Goal: Communication & Community: Answer question/provide support

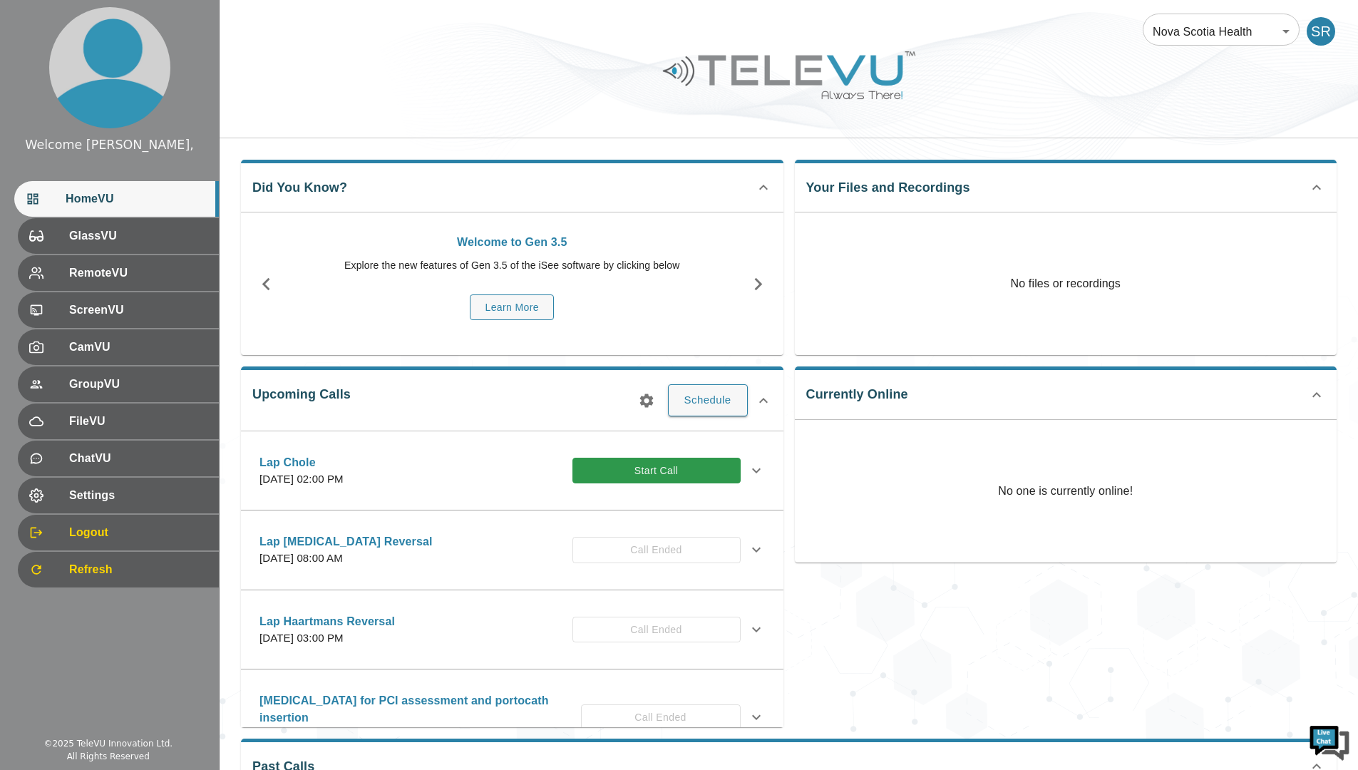
click at [687, 406] on button "Schedule" at bounding box center [708, 399] width 80 height 31
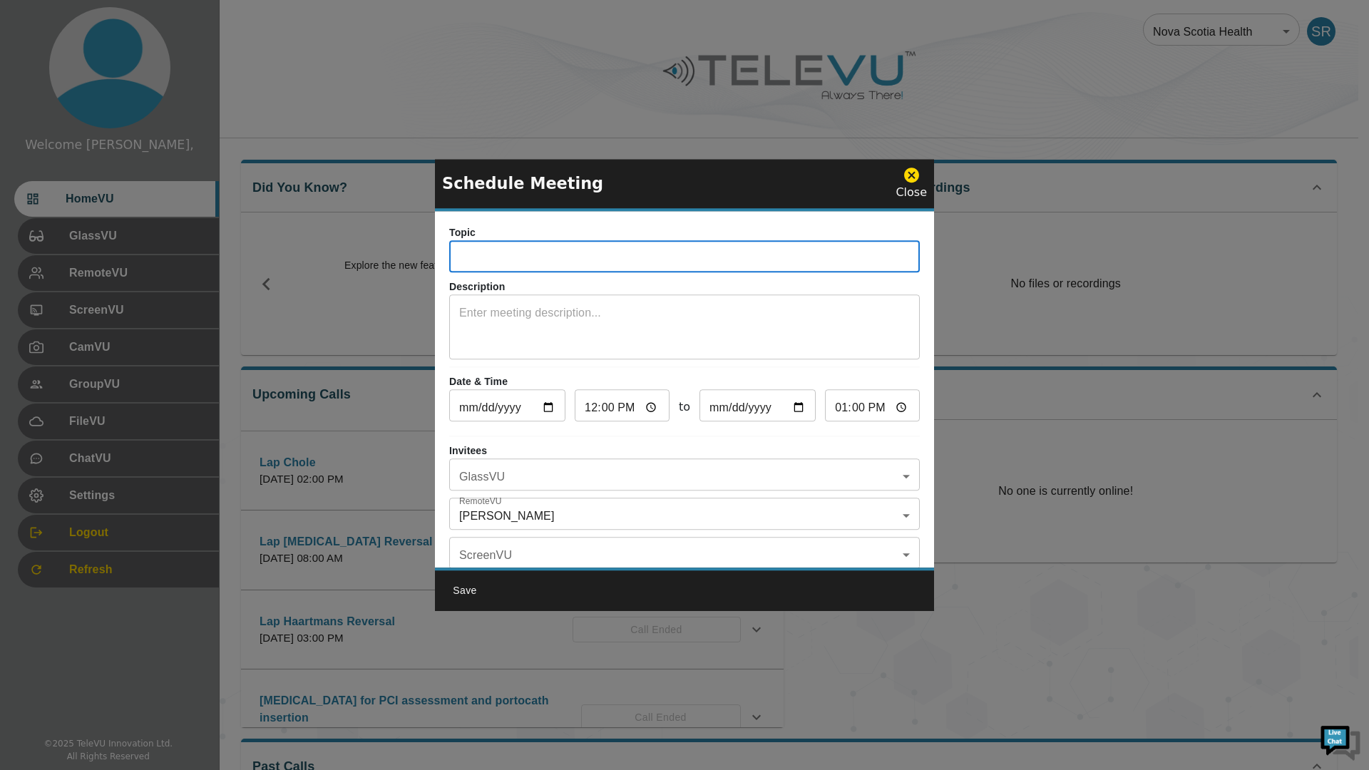
click at [501, 255] on input "text" at bounding box center [684, 258] width 470 height 29
type input "l"
type input "Lap Inguinal Hernia"
click at [589, 479] on body "Welcome Spence, HomeVU GlassVU RemoteVU ScreenVU CamVU GroupVU FileVU ChatVU Se…" at bounding box center [684, 451] width 1369 height 903
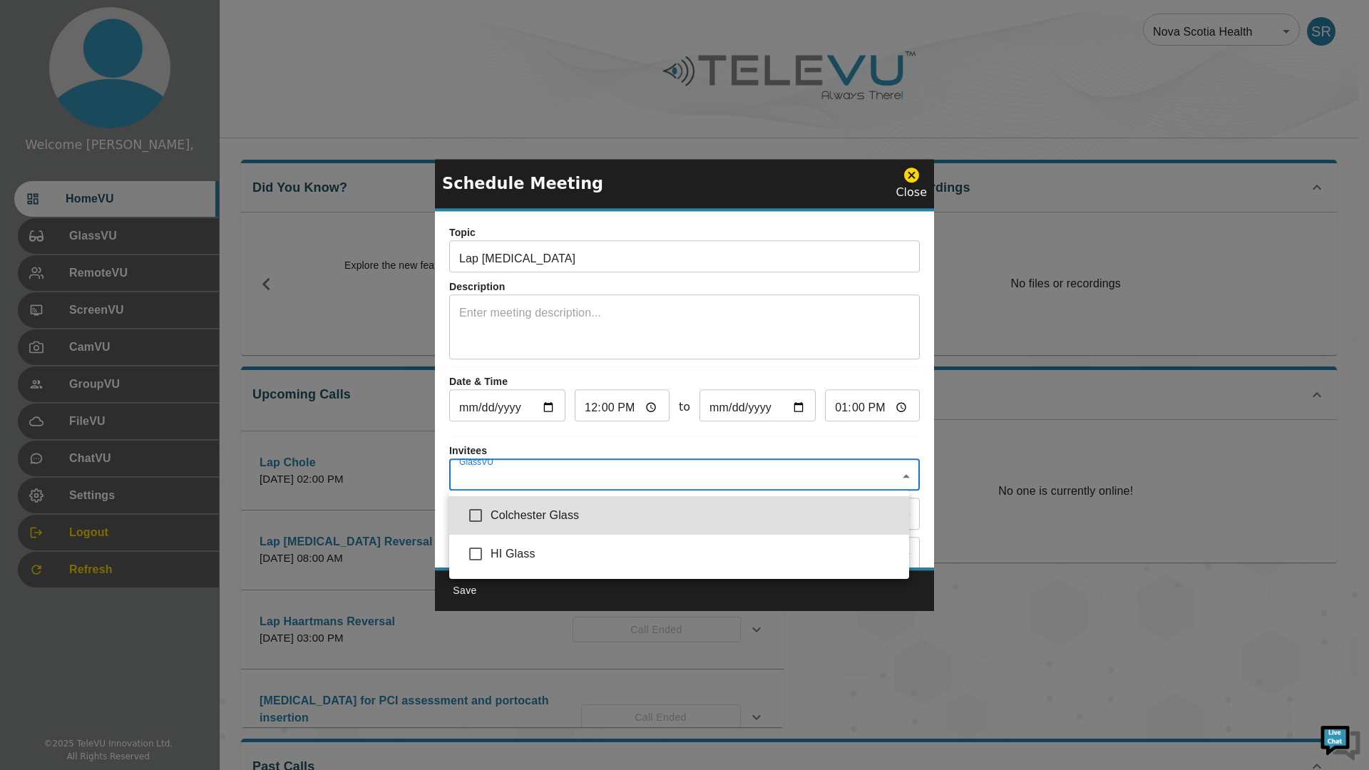
click at [481, 554] on input "checkbox" at bounding box center [475, 554] width 30 height 30
checkbox input "true"
type input "HI Glass"
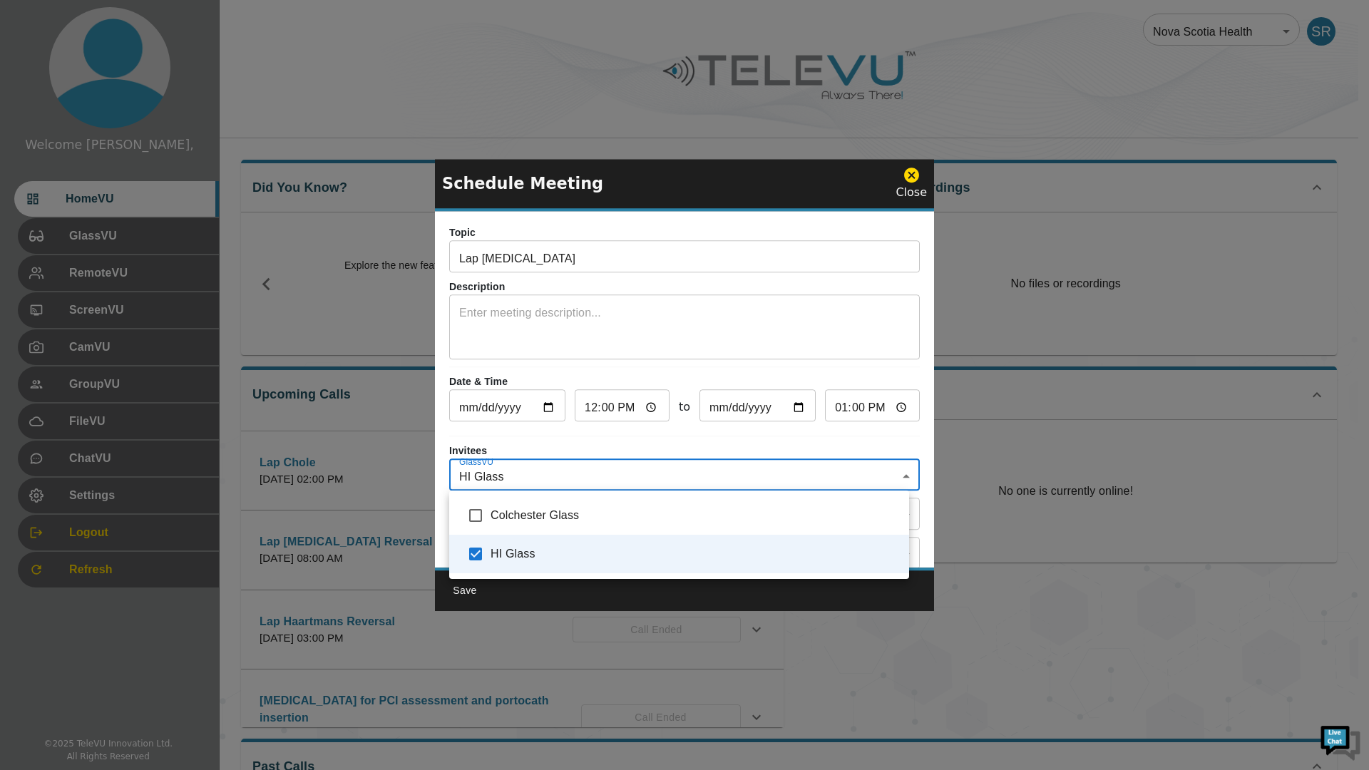
click at [567, 438] on div at bounding box center [684, 385] width 1369 height 770
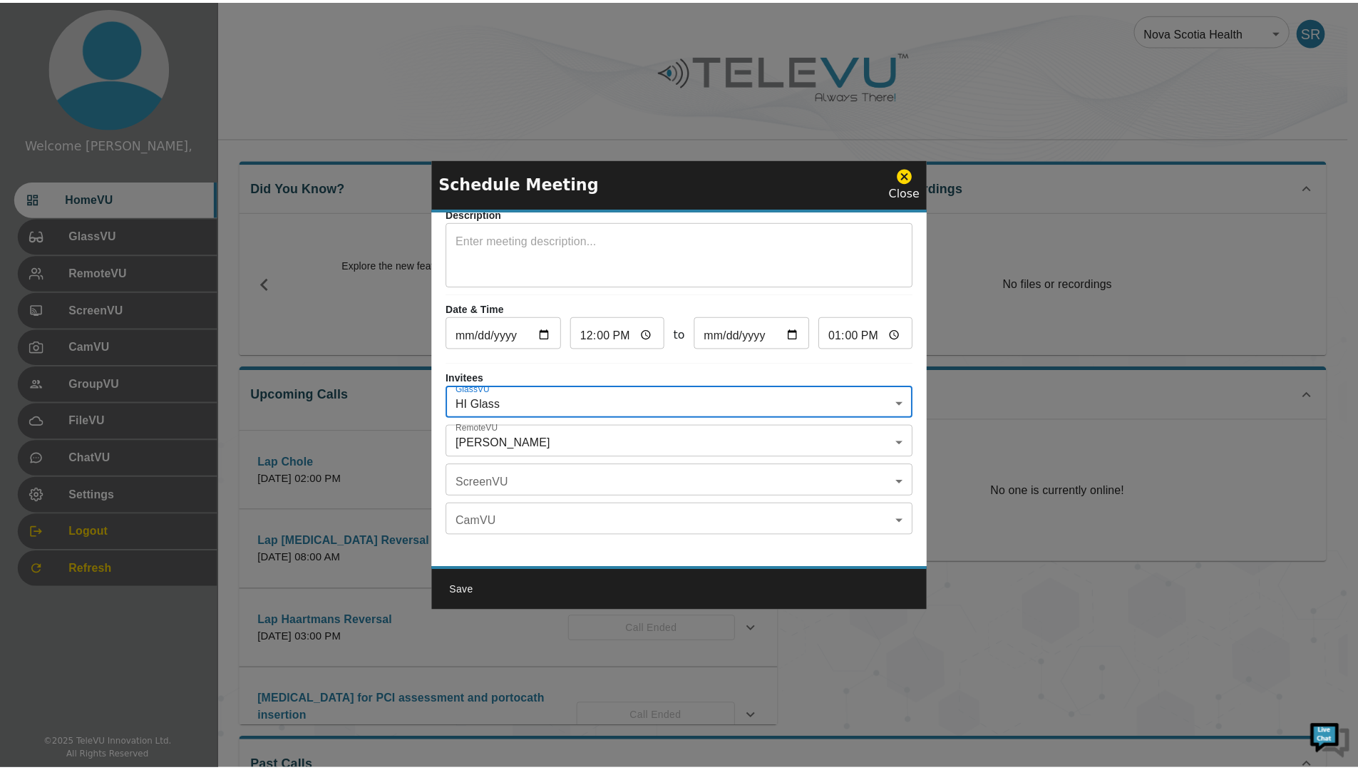
scroll to position [83, 0]
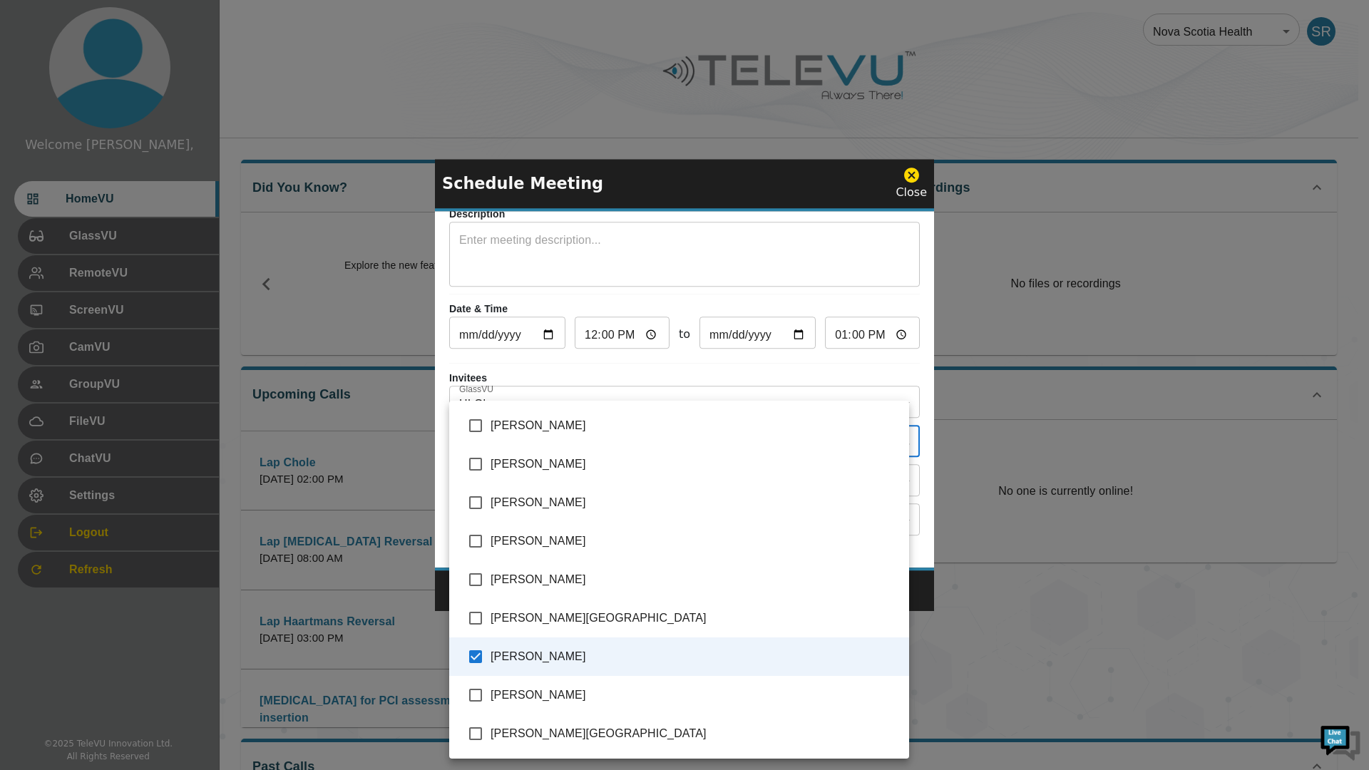
click at [570, 435] on body "Welcome Spence, HomeVU GlassVU RemoteVU ScreenVU CamVU GroupVU FileVU ChatVU Se…" at bounding box center [684, 451] width 1369 height 903
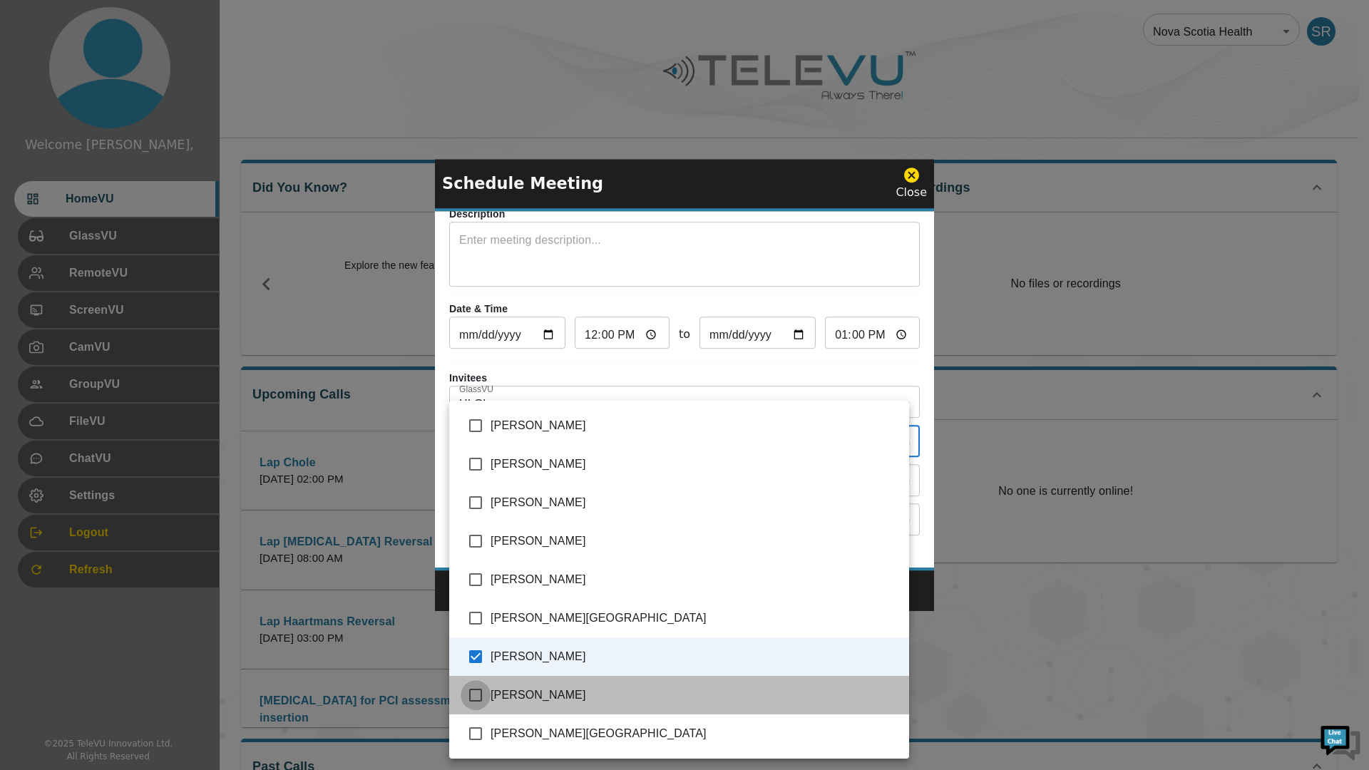
click at [473, 694] on input "checkbox" at bounding box center [475, 695] width 30 height 30
checkbox input "true"
type input "Spence, Richard,Vladovsky, Michael"
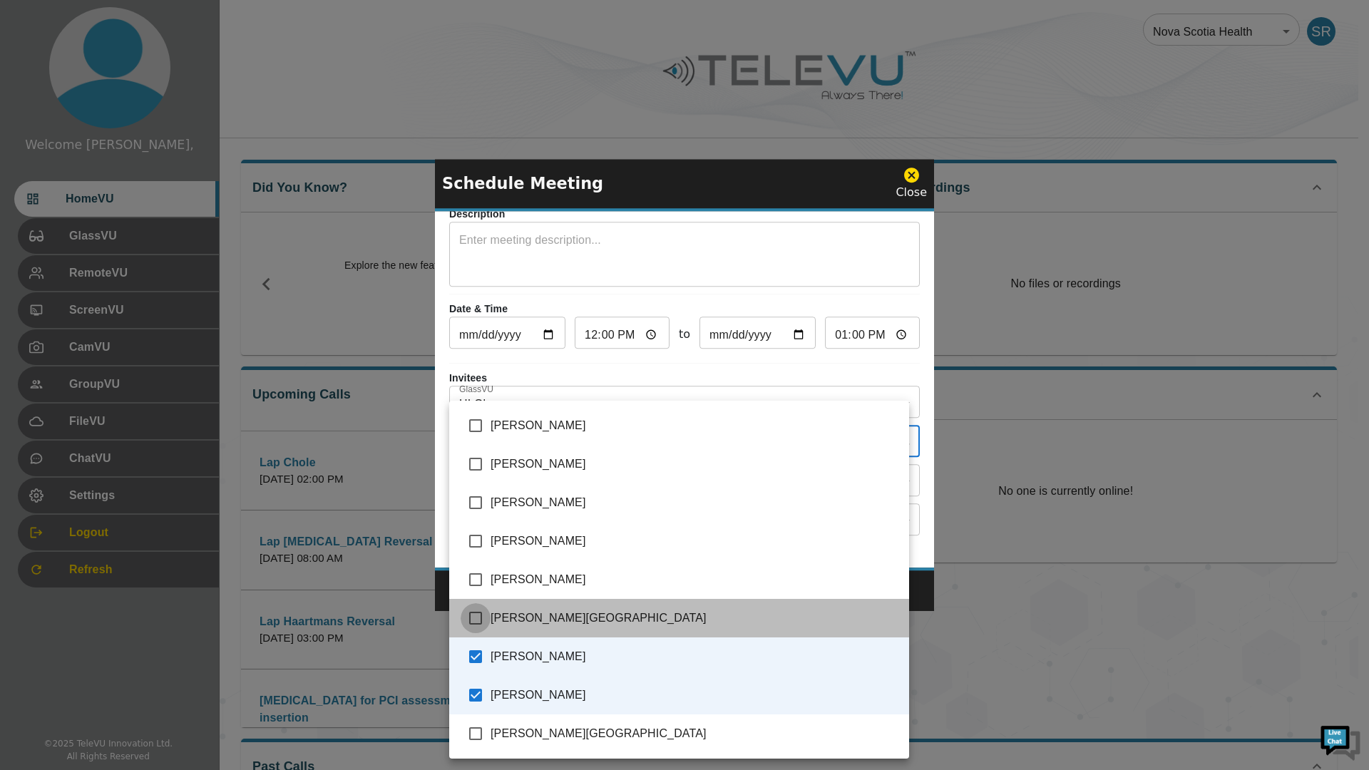
click at [478, 623] on input "checkbox" at bounding box center [475, 618] width 30 height 30
checkbox input "true"
type input "Spence, Richard,Vladovsky, Michael,Selznick, Sydney"
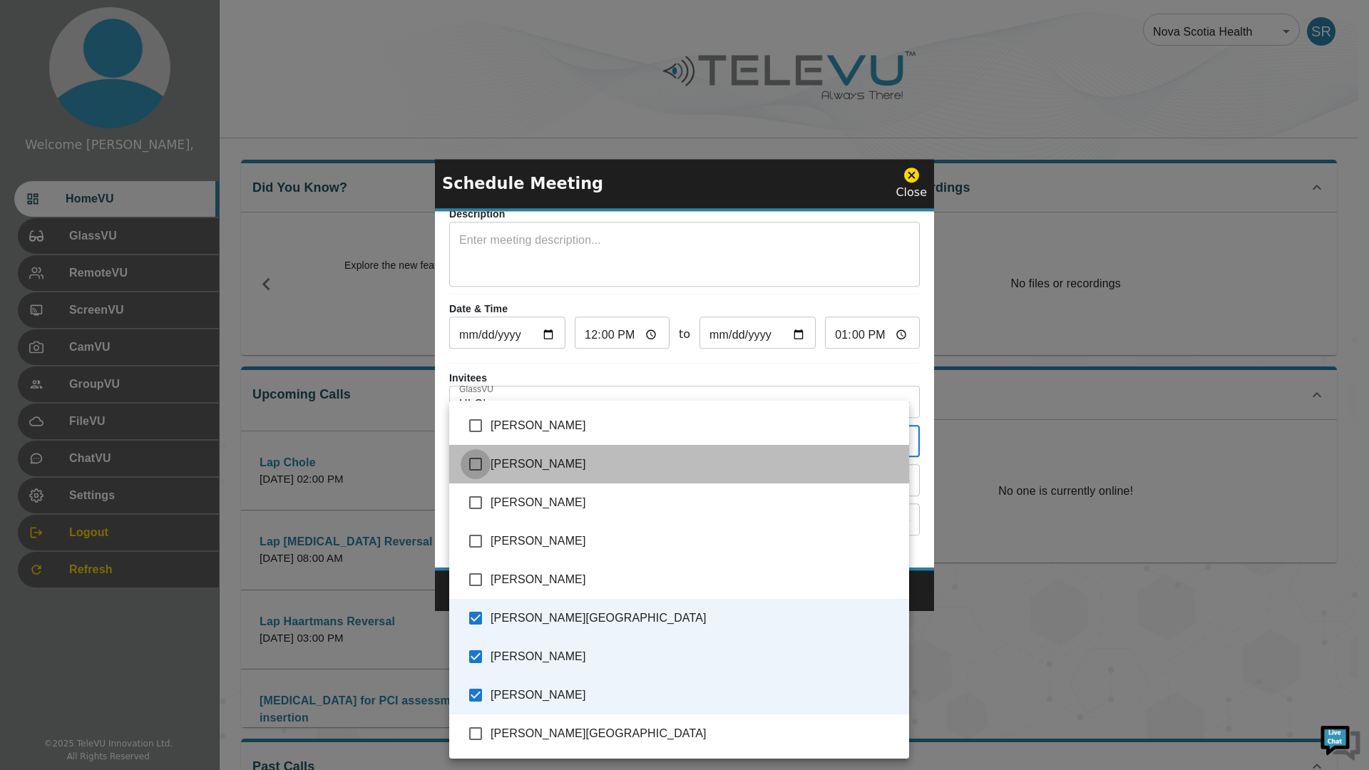
click at [475, 463] on input "checkbox" at bounding box center [475, 464] width 30 height 30
checkbox input "true"
type input "Spence, Richard,Vladovsky, Michael,Selznick, Sydney,Hoogerboord, Cornelis"
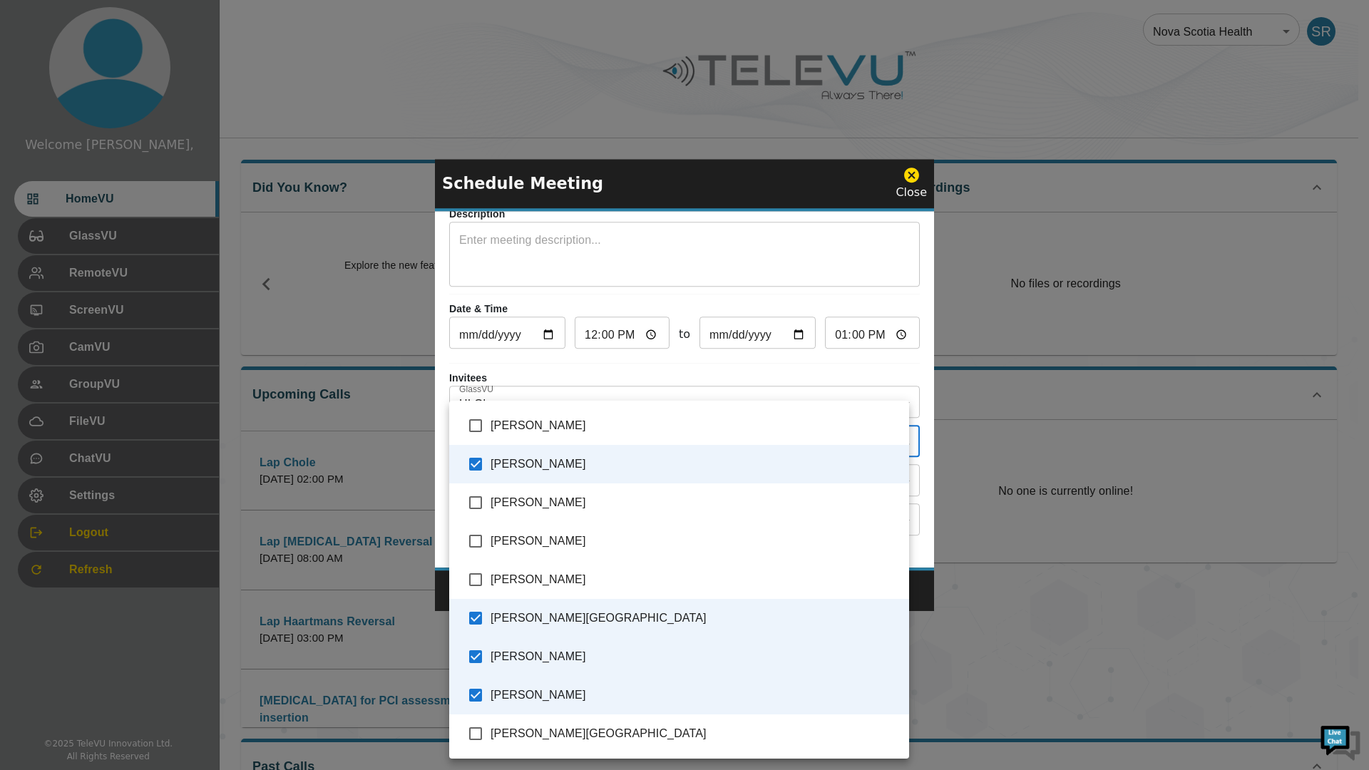
click at [444, 356] on div at bounding box center [684, 385] width 1369 height 770
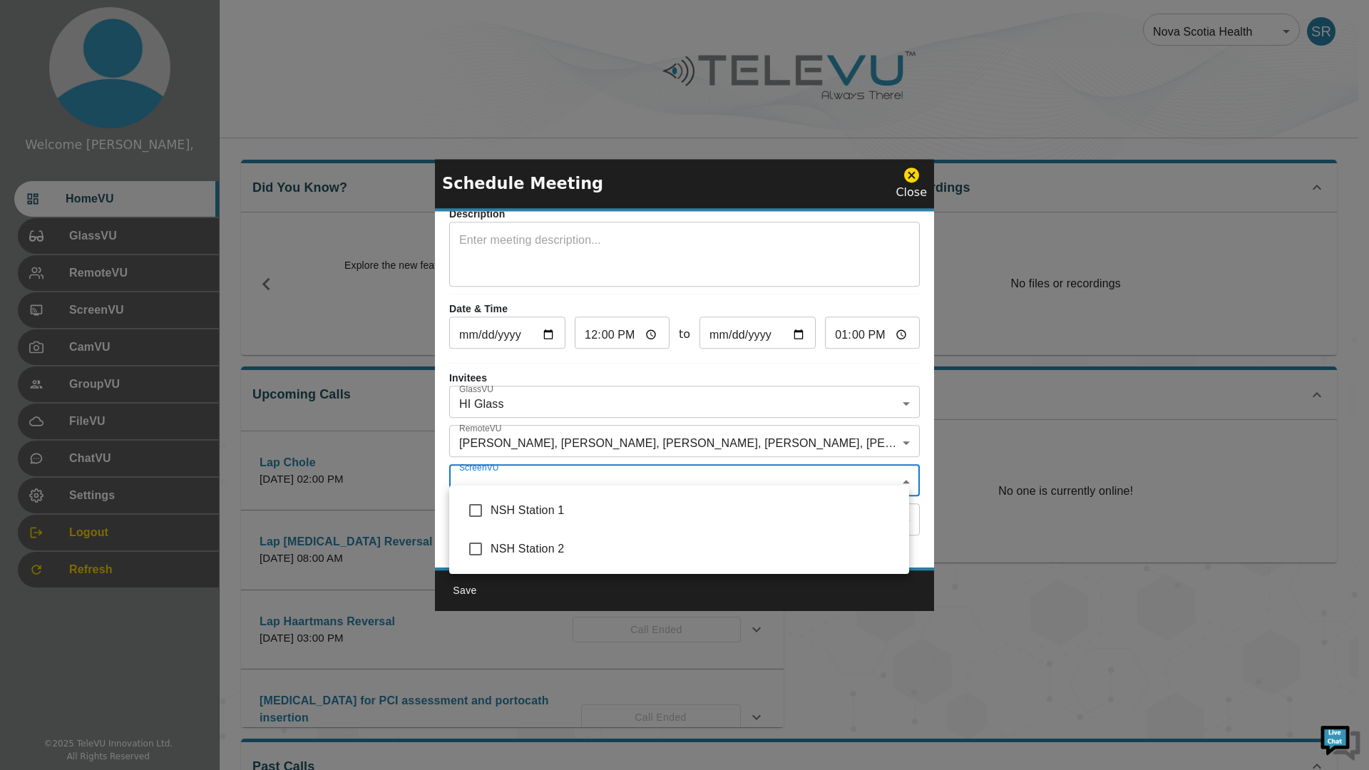
click at [478, 464] on body "Welcome Spence, HomeVU GlassVU RemoteVU ScreenVU CamVU GroupVU FileVU ChatVU Se…" at bounding box center [684, 451] width 1369 height 903
click at [469, 509] on input "checkbox" at bounding box center [475, 510] width 30 height 30
checkbox input "true"
type input "NSH Station 1"
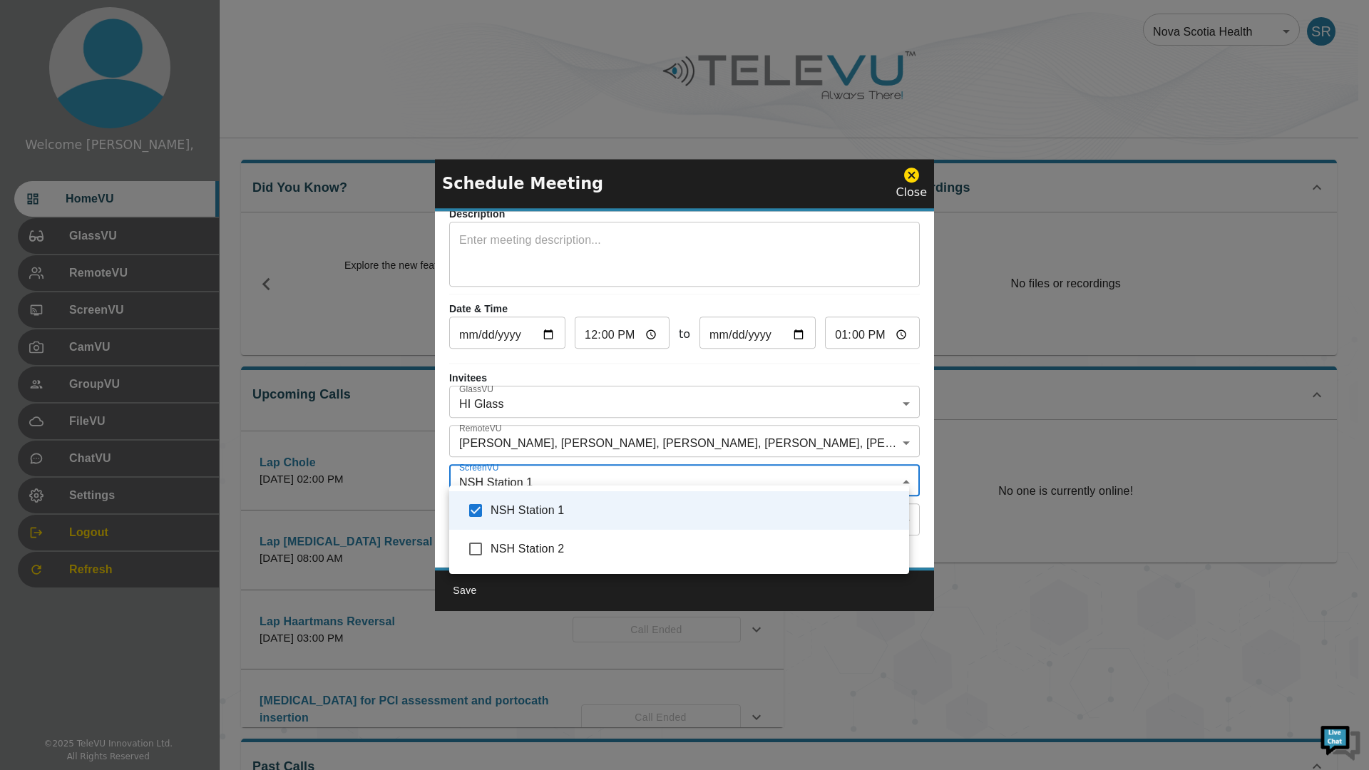
click at [443, 447] on div at bounding box center [684, 385] width 1369 height 770
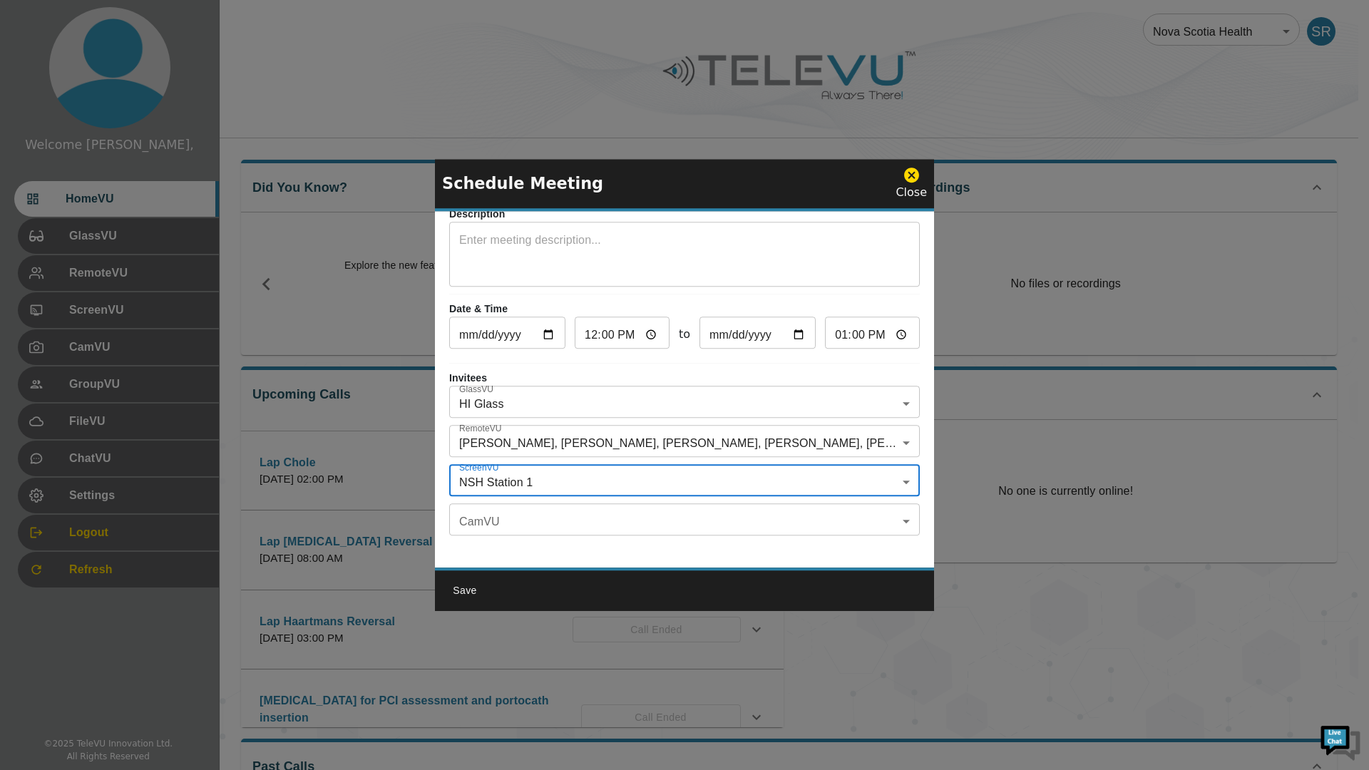
click at [678, 500] on body "Welcome Spence, HomeVU GlassVU RemoteVU ScreenVU CamVU GroupVU FileVU ChatVU Se…" at bounding box center [684, 451] width 1369 height 903
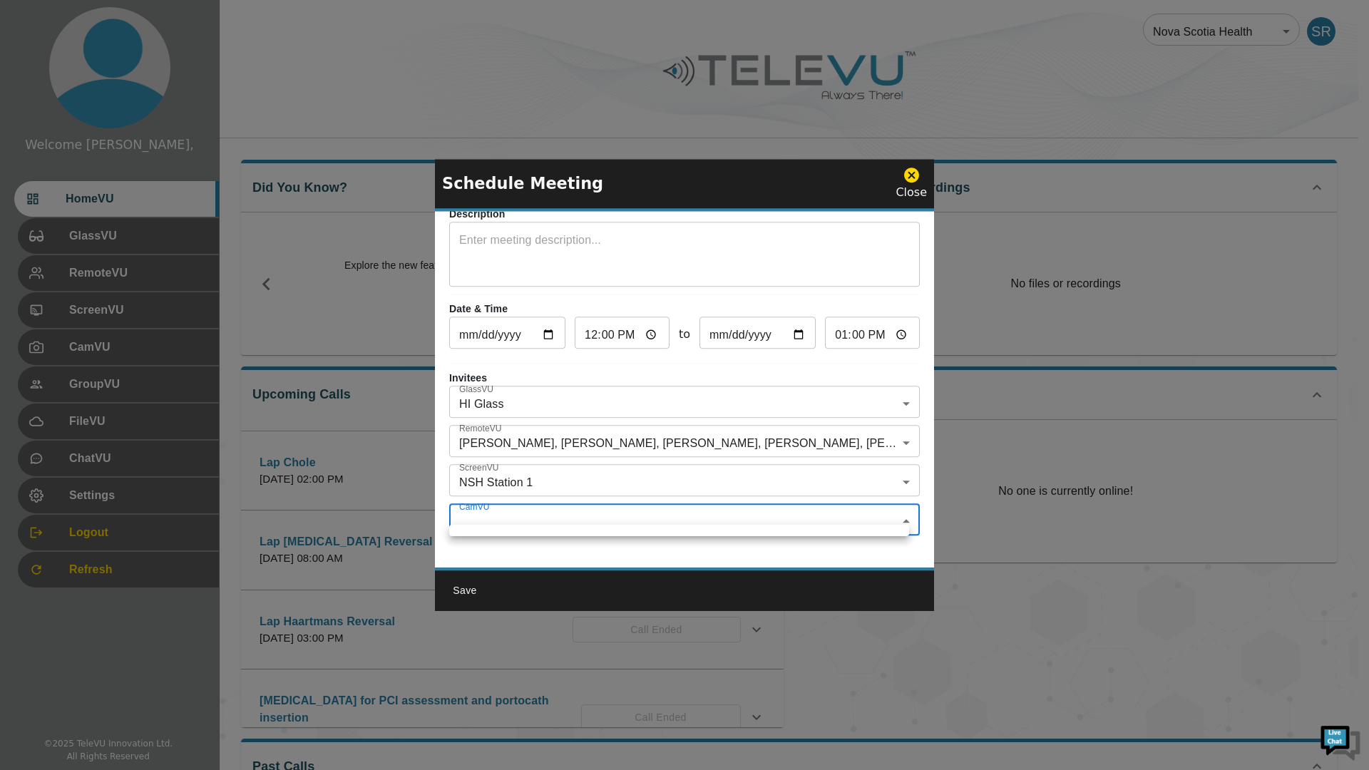
click at [894, 505] on div at bounding box center [684, 385] width 1369 height 770
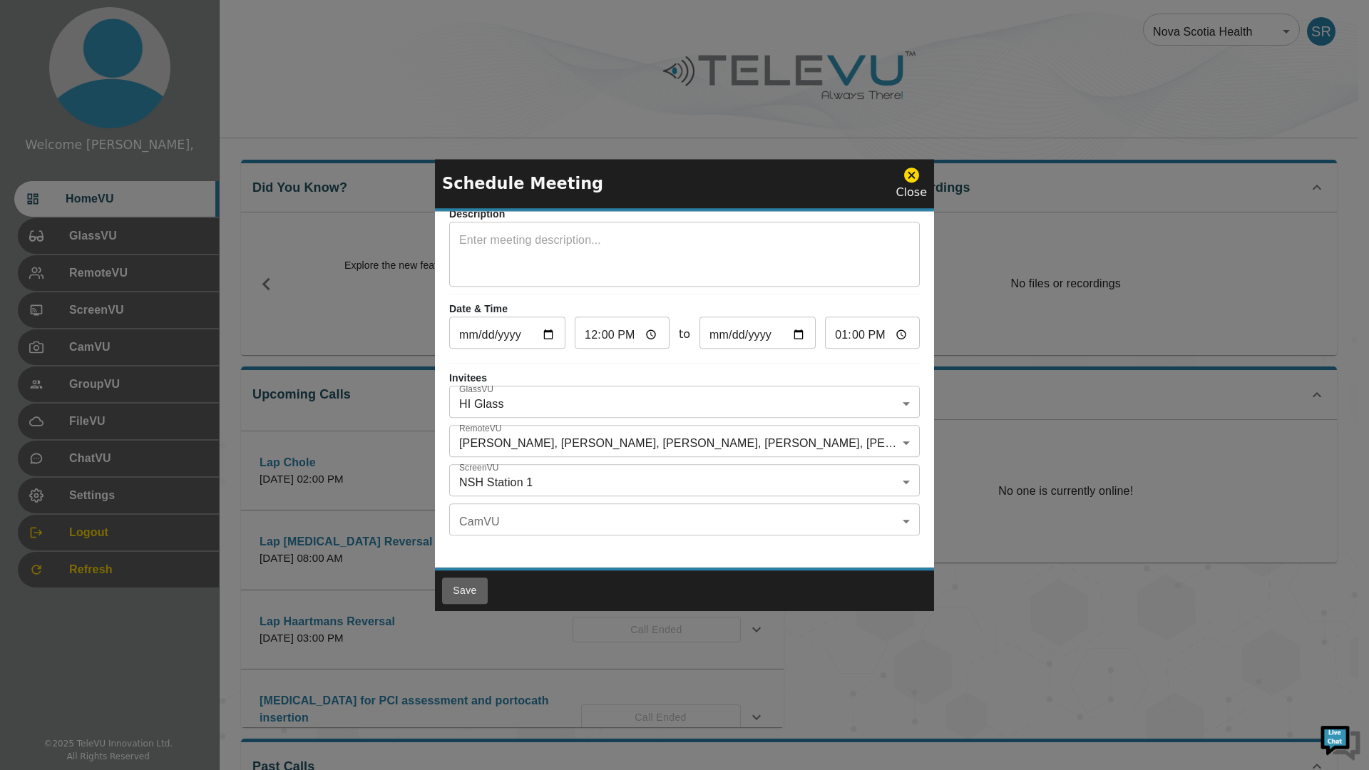
click at [468, 589] on button "Save" at bounding box center [465, 590] width 46 height 26
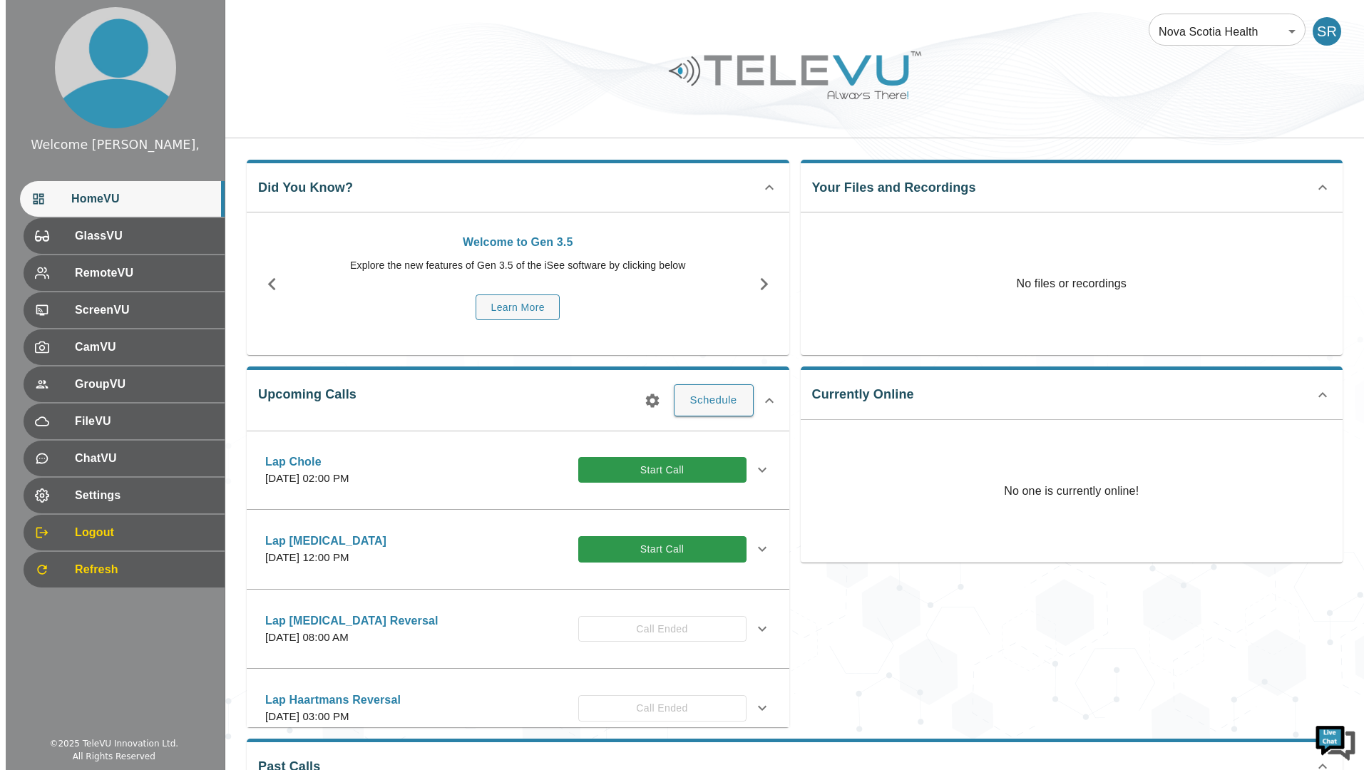
scroll to position [0, 0]
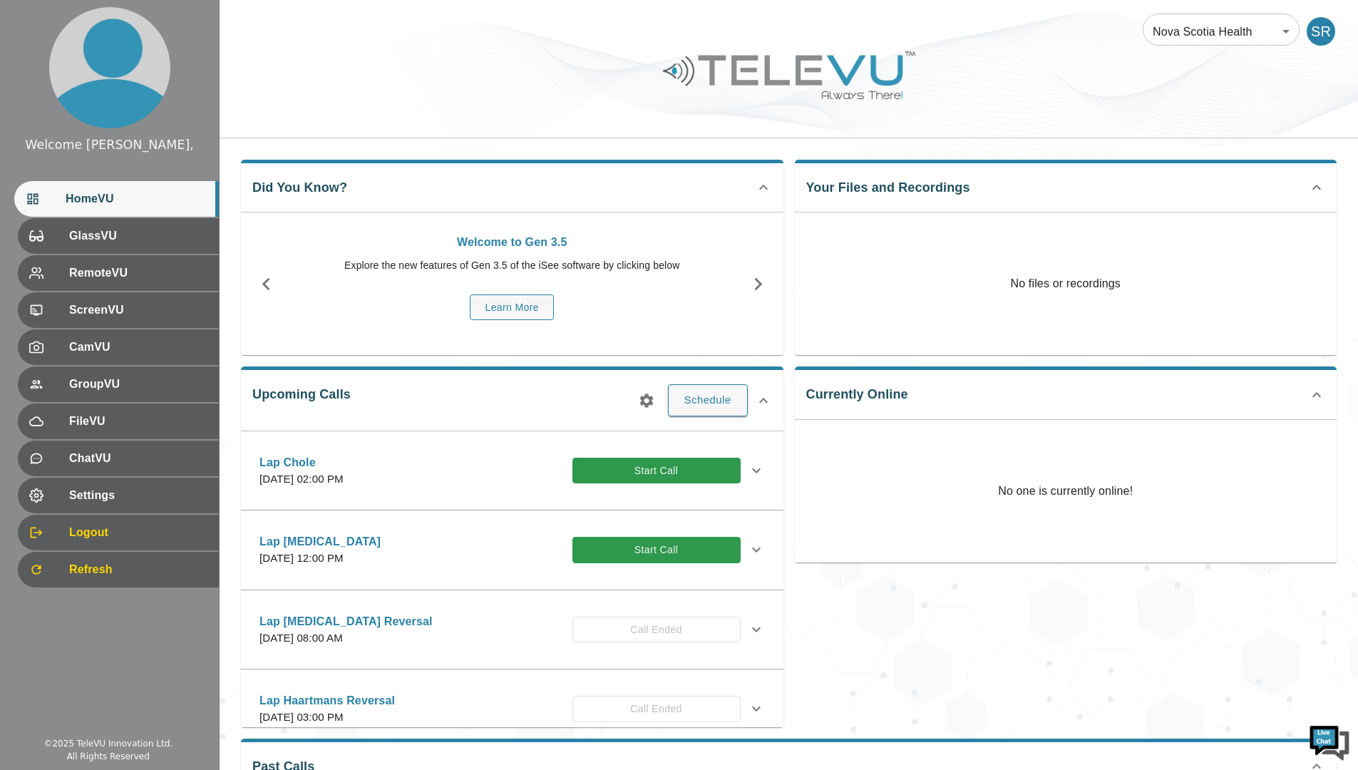
click at [695, 401] on button "Schedule" at bounding box center [708, 399] width 80 height 31
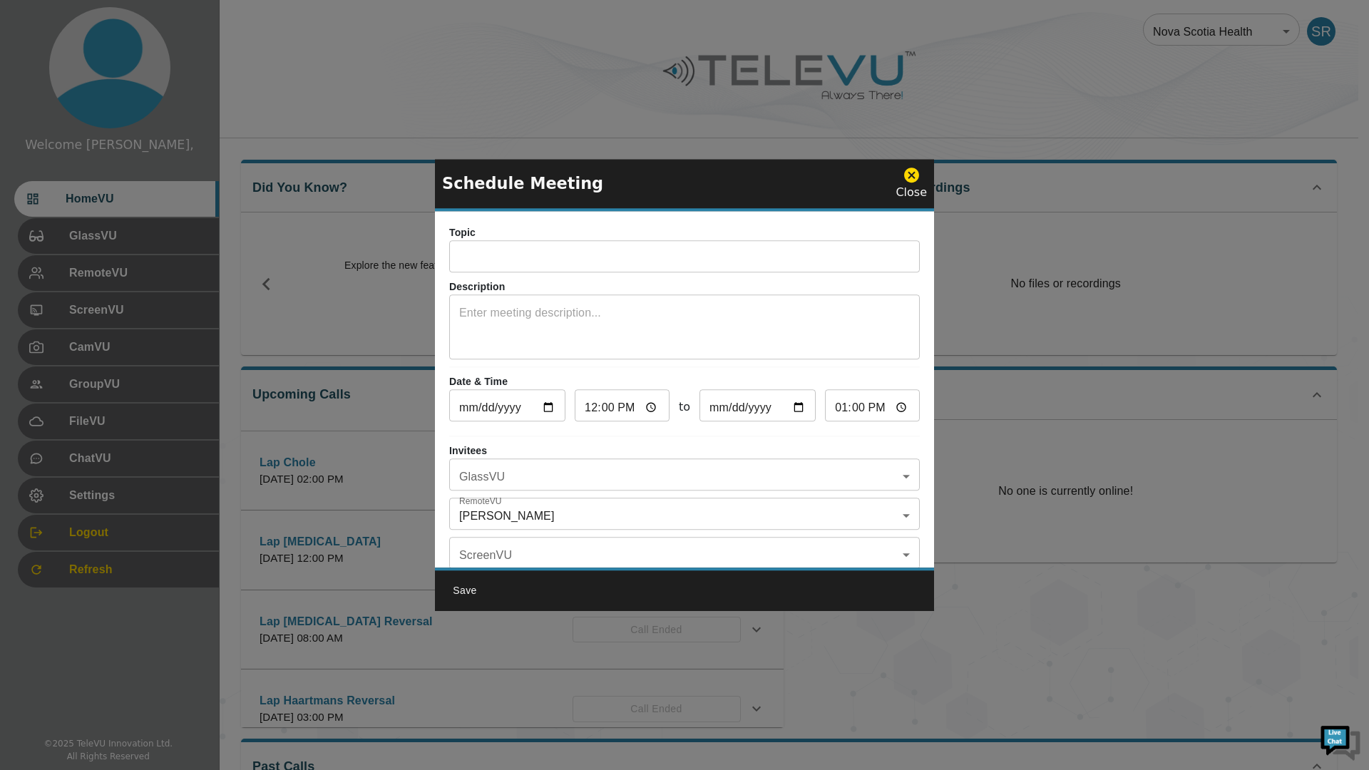
click at [910, 173] on icon at bounding box center [911, 175] width 18 height 18
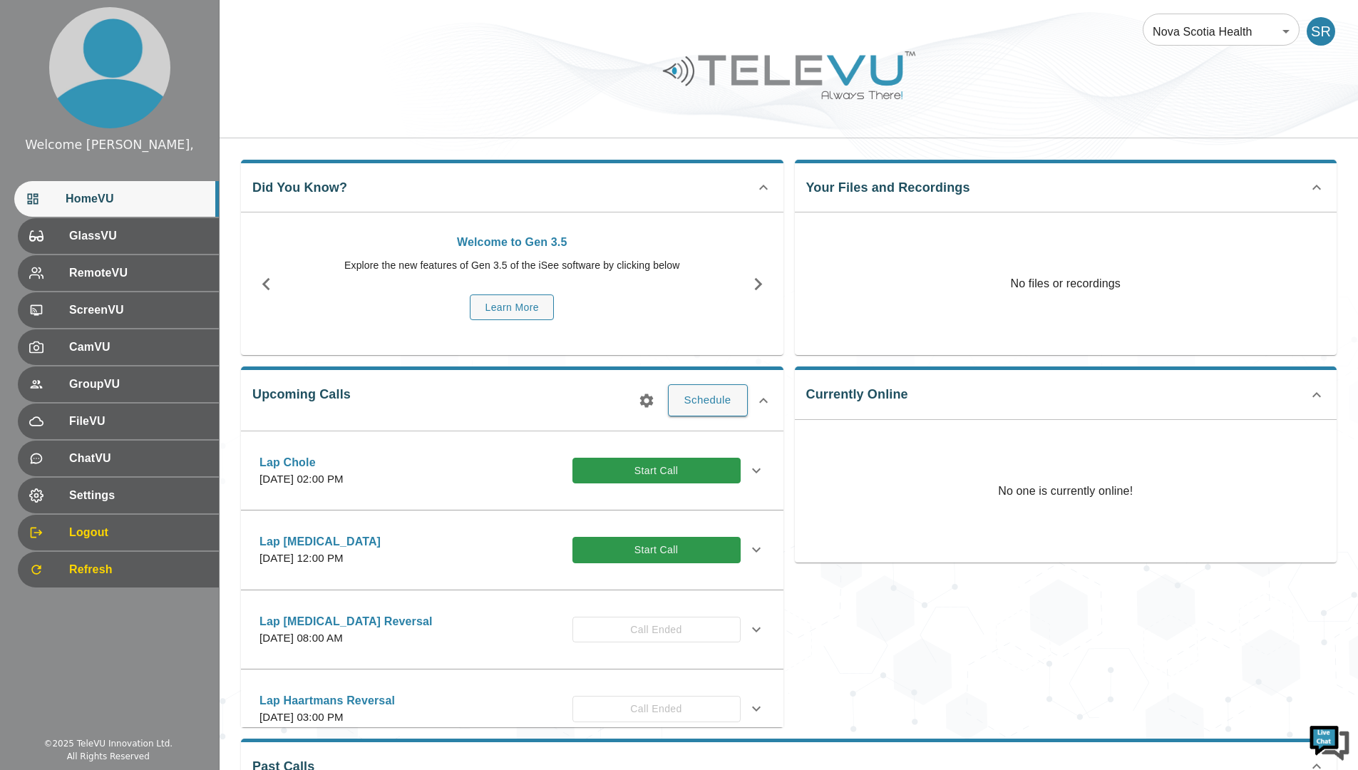
click at [381, 542] on p "Lap Inguinal Hernia" at bounding box center [319, 541] width 121 height 17
click at [336, 538] on p "Lap Inguinal Hernia" at bounding box center [319, 541] width 121 height 17
click at [768, 401] on icon at bounding box center [763, 400] width 17 height 17
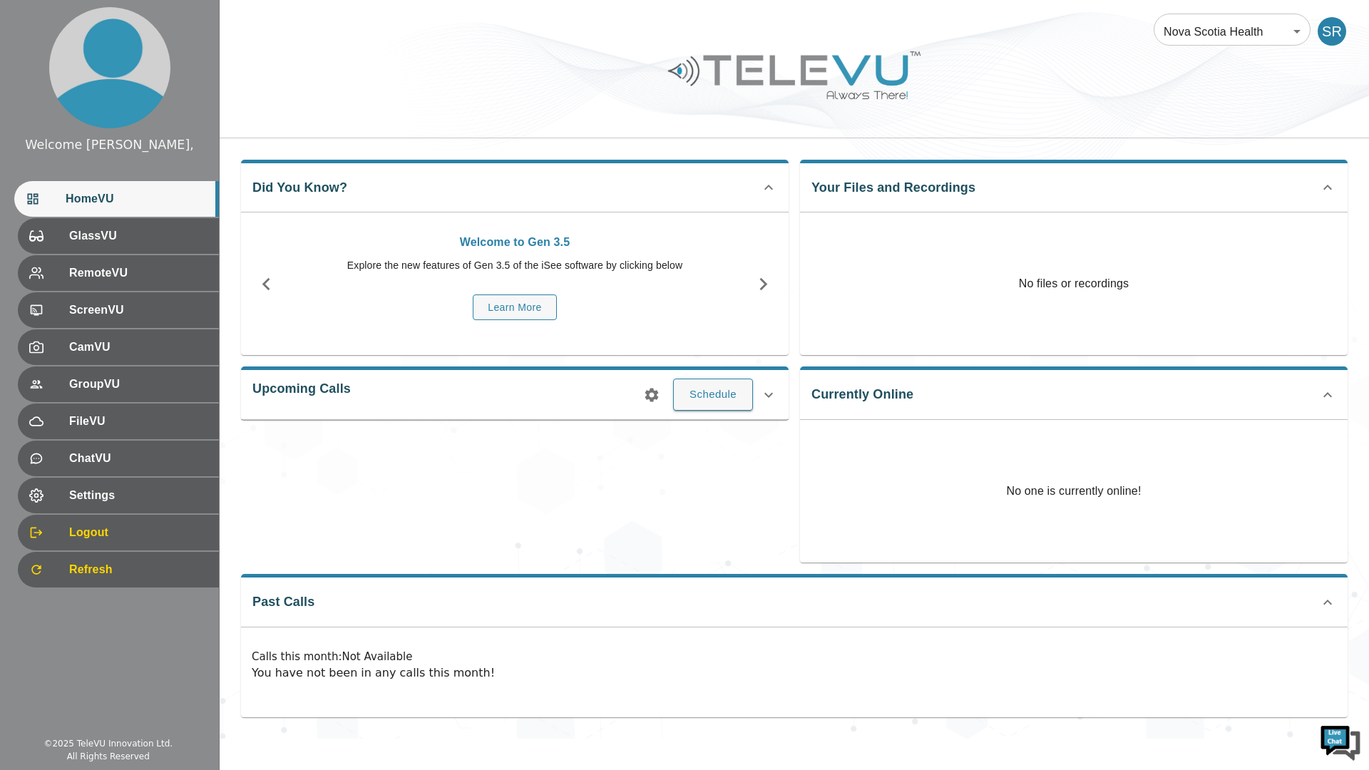
click at [768, 401] on icon at bounding box center [768, 394] width 17 height 17
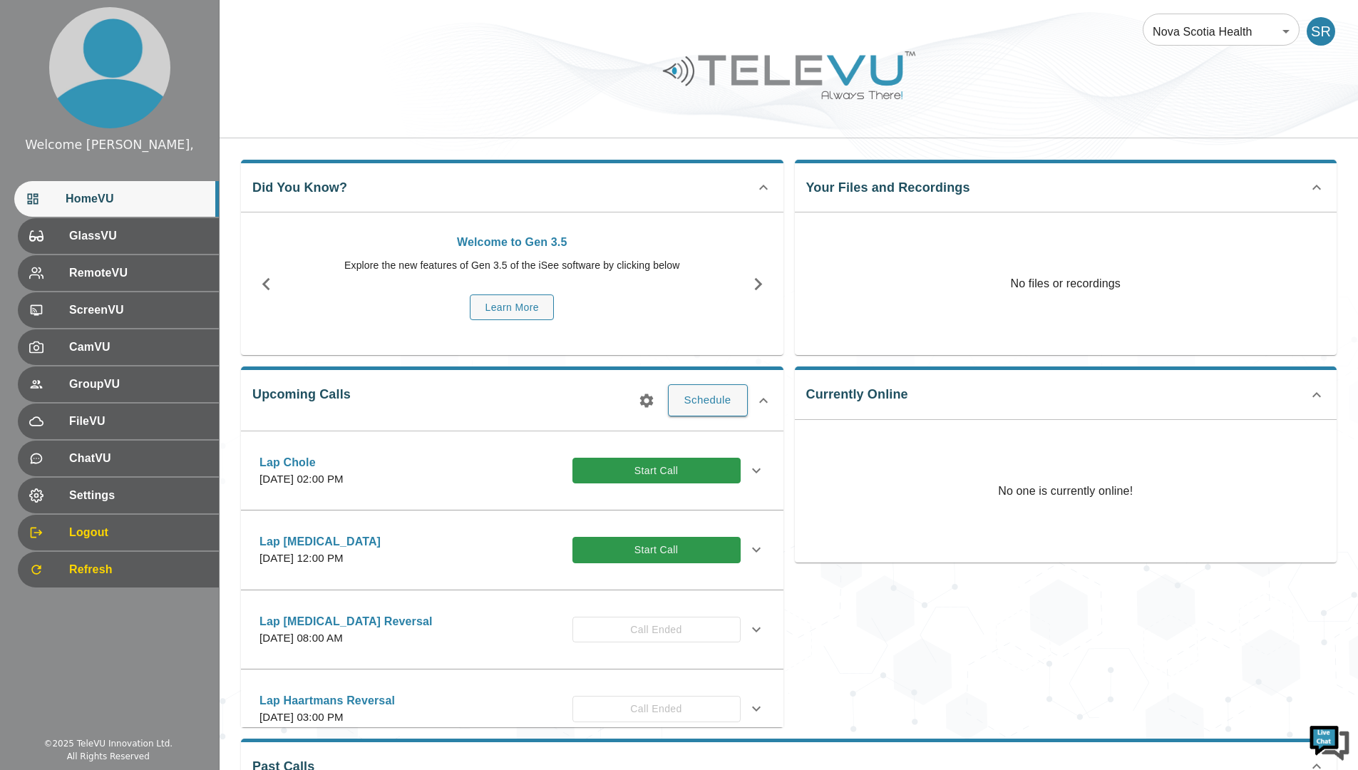
click at [622, 556] on button "Start Call" at bounding box center [656, 550] width 168 height 26
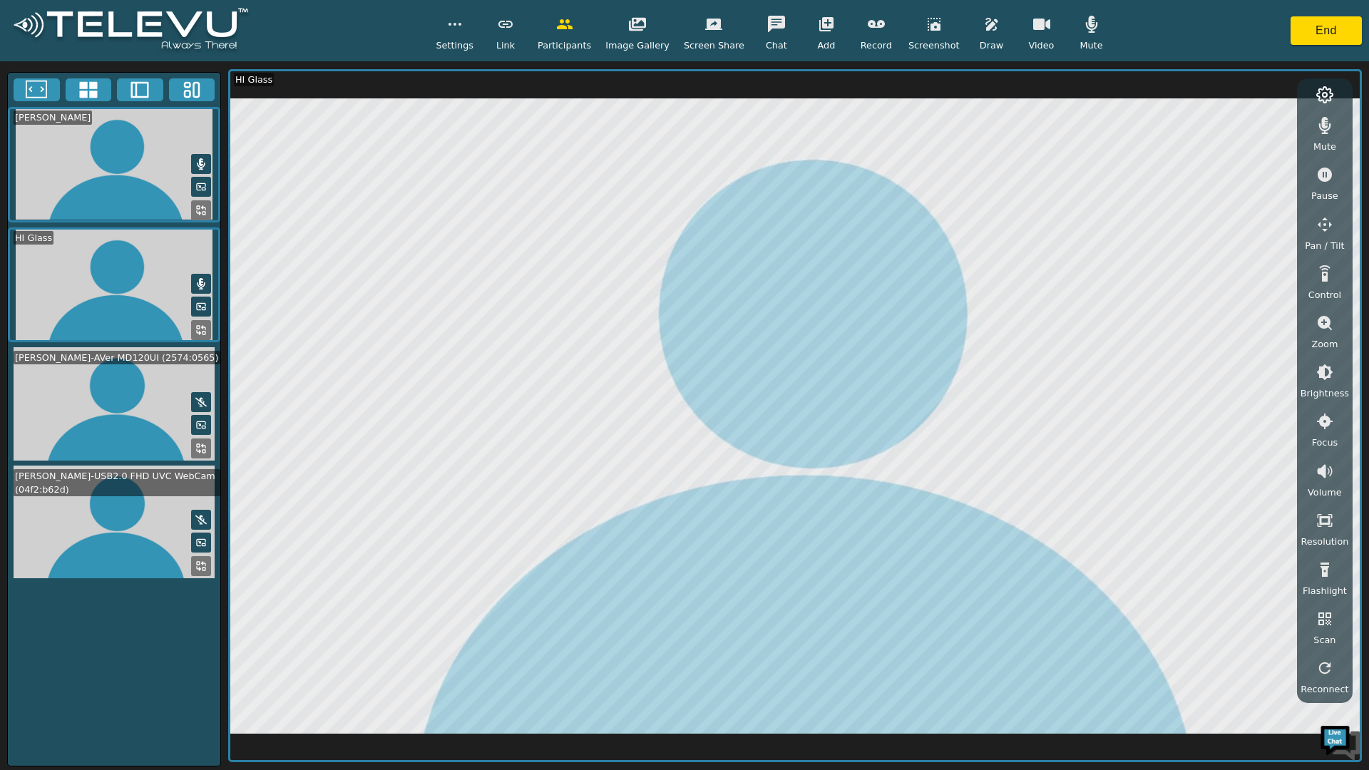
click at [128, 391] on video at bounding box center [114, 403] width 212 height 113
click at [199, 444] on rect at bounding box center [198, 445] width 3 height 3
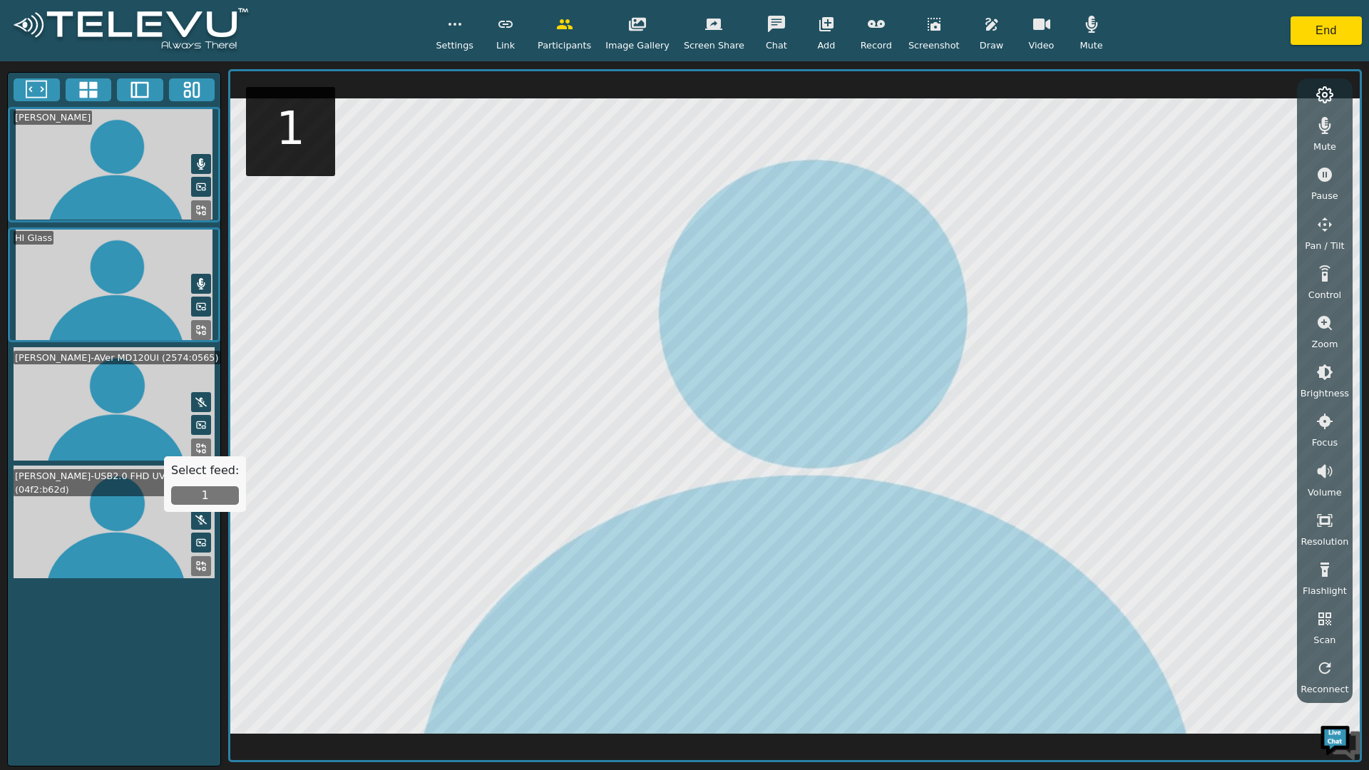
click at [206, 493] on button "1" at bounding box center [205, 495] width 68 height 19
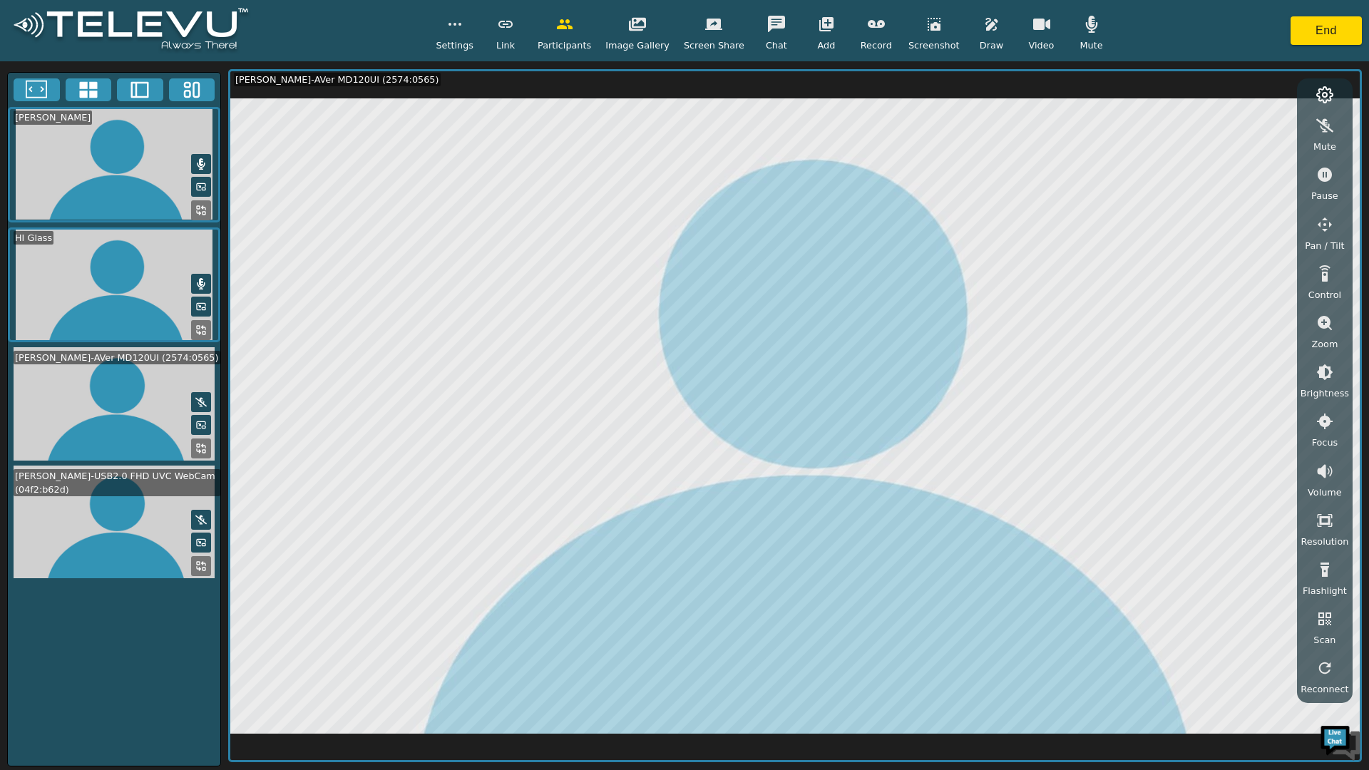
click at [1321, 224] on icon "button" at bounding box center [1324, 224] width 14 height 14
click at [1209, 124] on icon "button" at bounding box center [1207, 128] width 17 height 17
click at [1286, 125] on icon "button" at bounding box center [1278, 128] width 15 height 14
click at [1285, 128] on icon "button" at bounding box center [1278, 128] width 15 height 14
click at [198, 279] on icon at bounding box center [200, 283] width 11 height 11
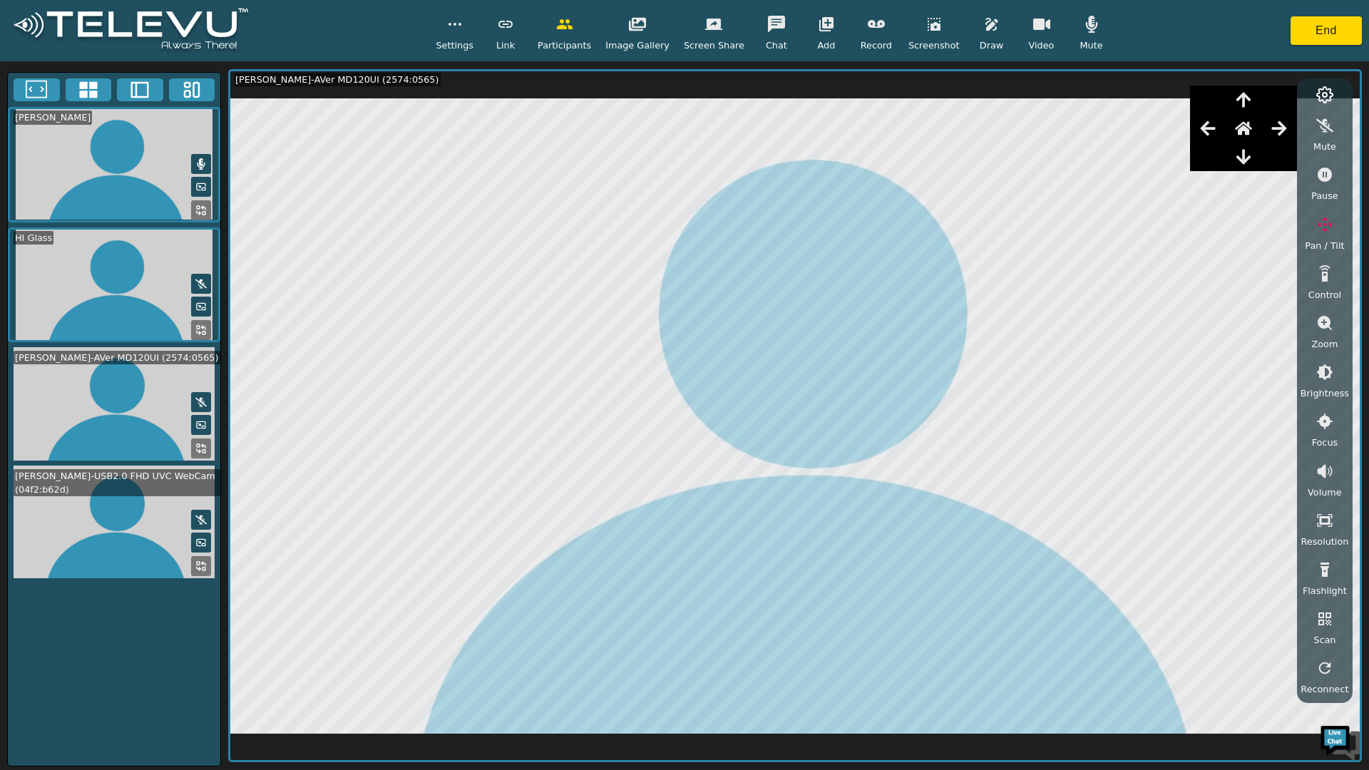
click at [201, 162] on icon at bounding box center [201, 163] width 8 height 11
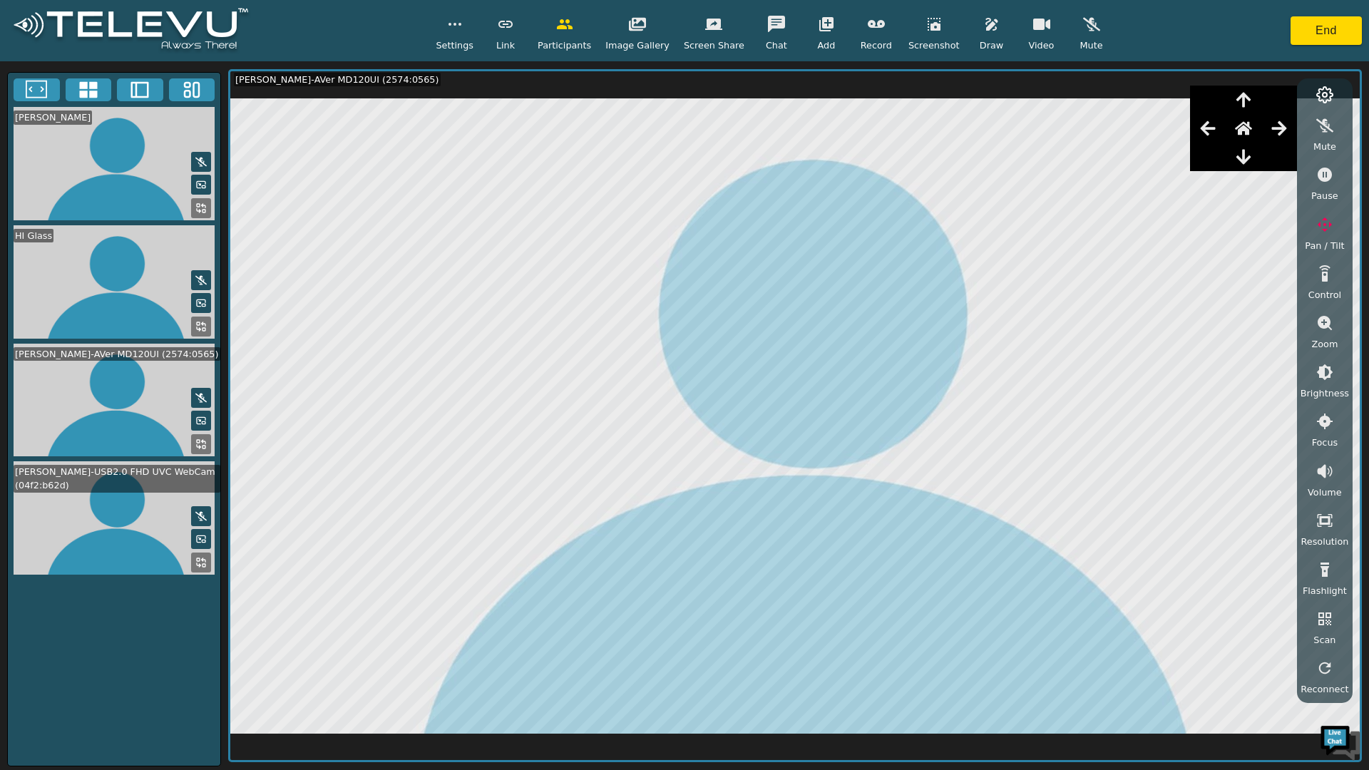
click at [12, 627] on div "Spence, Richard HI Glass Spence, Richard-AVer MD120UI (2574:0565) Spence, Richa…" at bounding box center [114, 419] width 214 height 694
click at [1316, 26] on button "End" at bounding box center [1325, 30] width 71 height 29
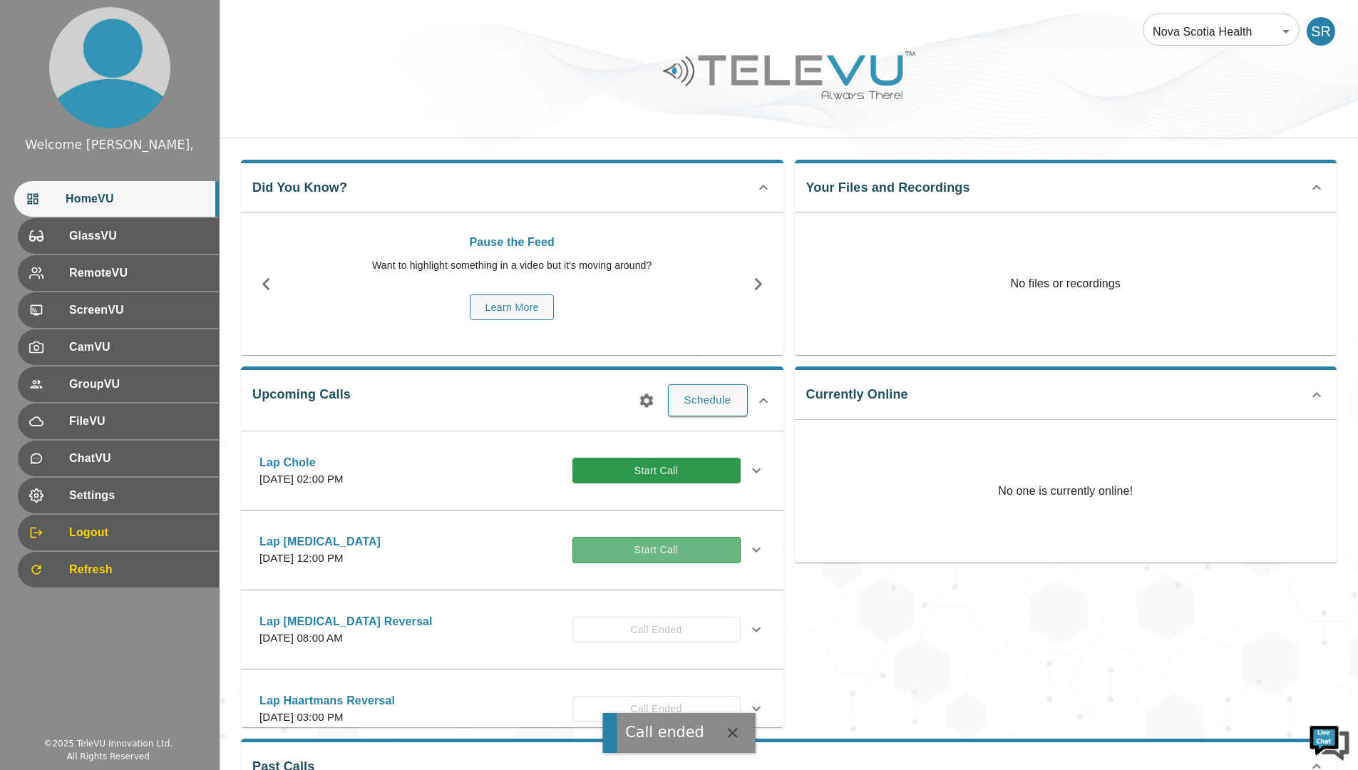
click at [624, 554] on button "Start Call" at bounding box center [656, 550] width 168 height 26
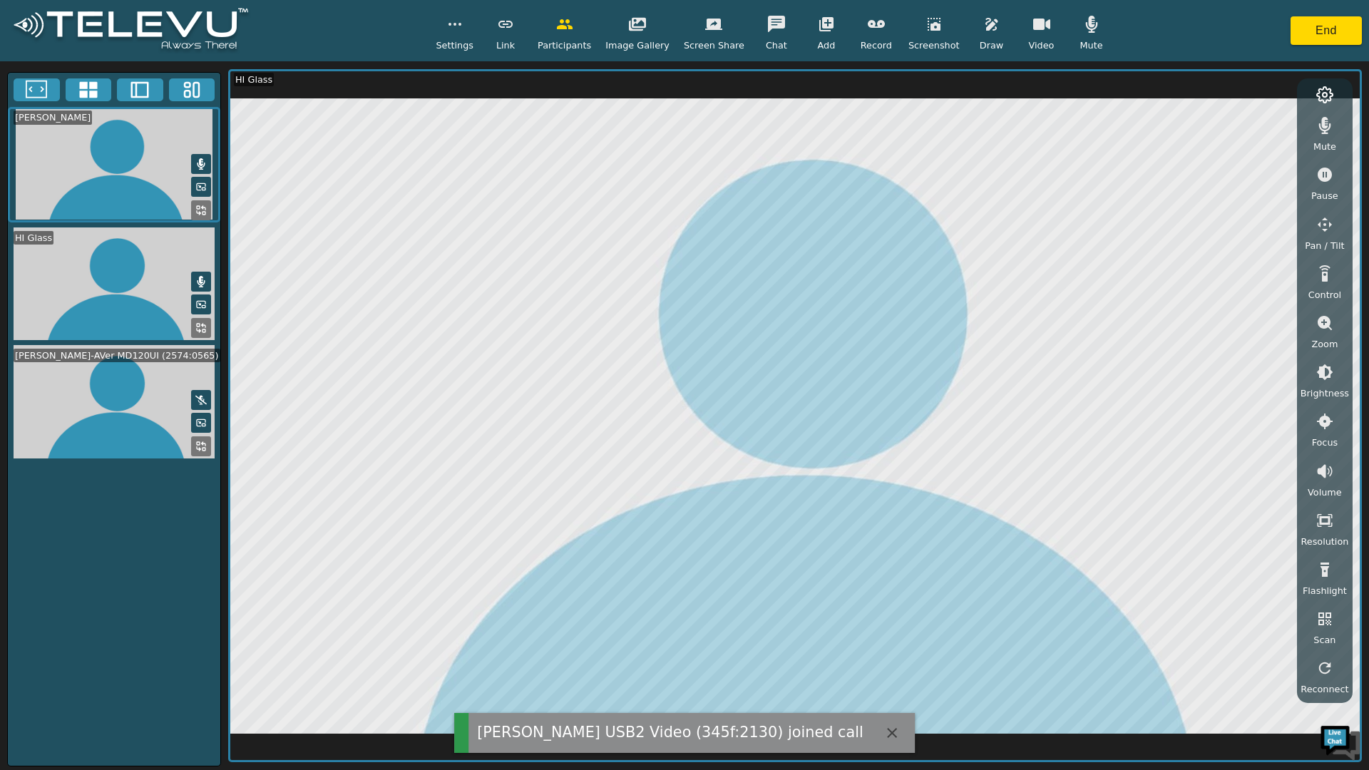
click at [198, 168] on icon at bounding box center [200, 163] width 11 height 11
click at [207, 275] on button at bounding box center [201, 282] width 20 height 20
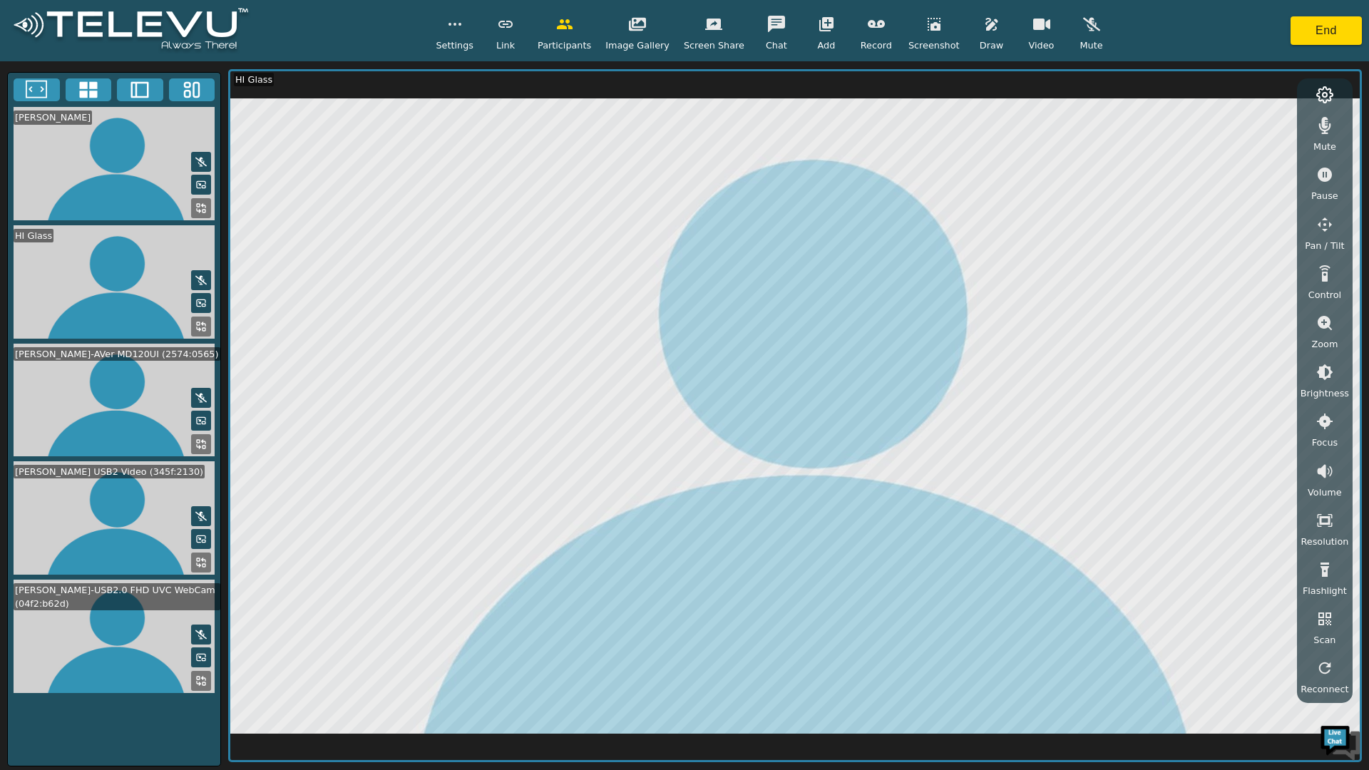
click at [123, 507] on video at bounding box center [114, 517] width 212 height 113
click at [199, 557] on icon at bounding box center [200, 562] width 11 height 11
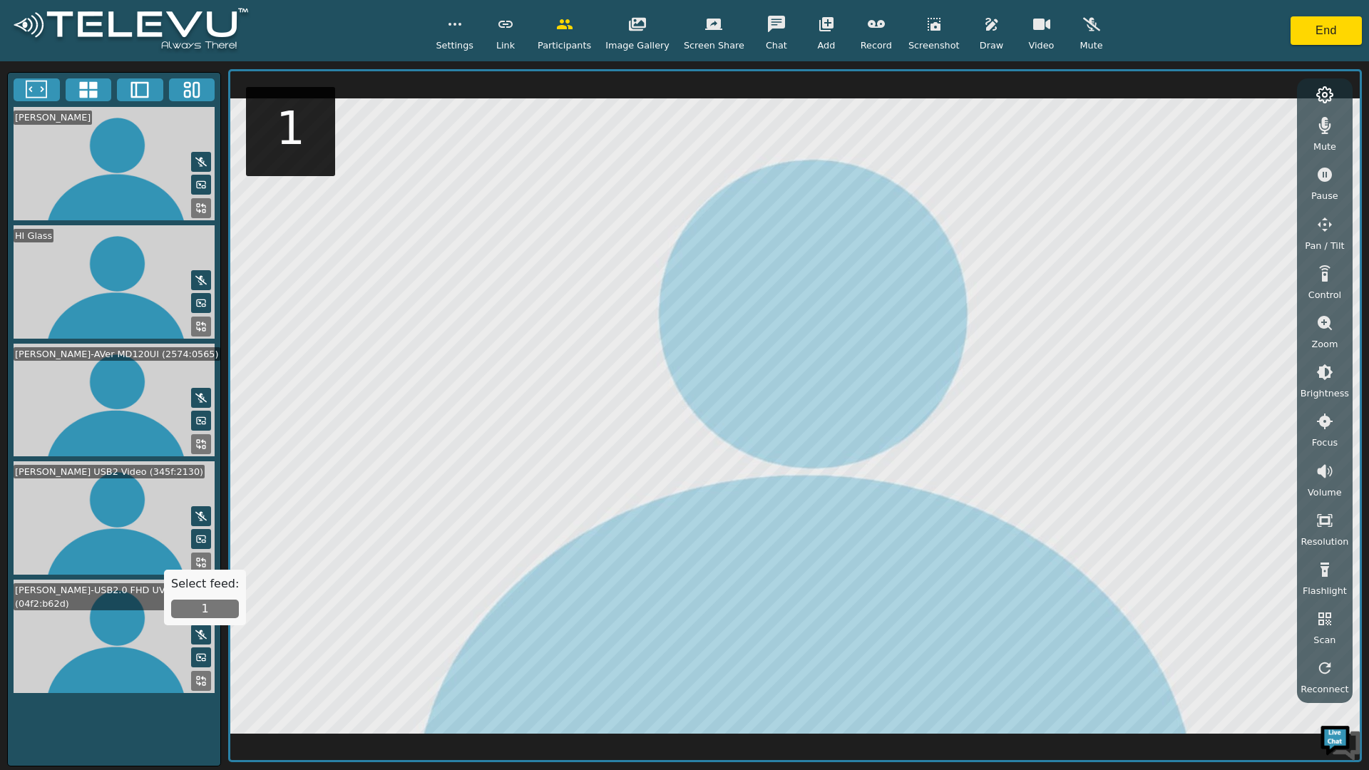
click at [200, 609] on button "1" at bounding box center [205, 608] width 68 height 19
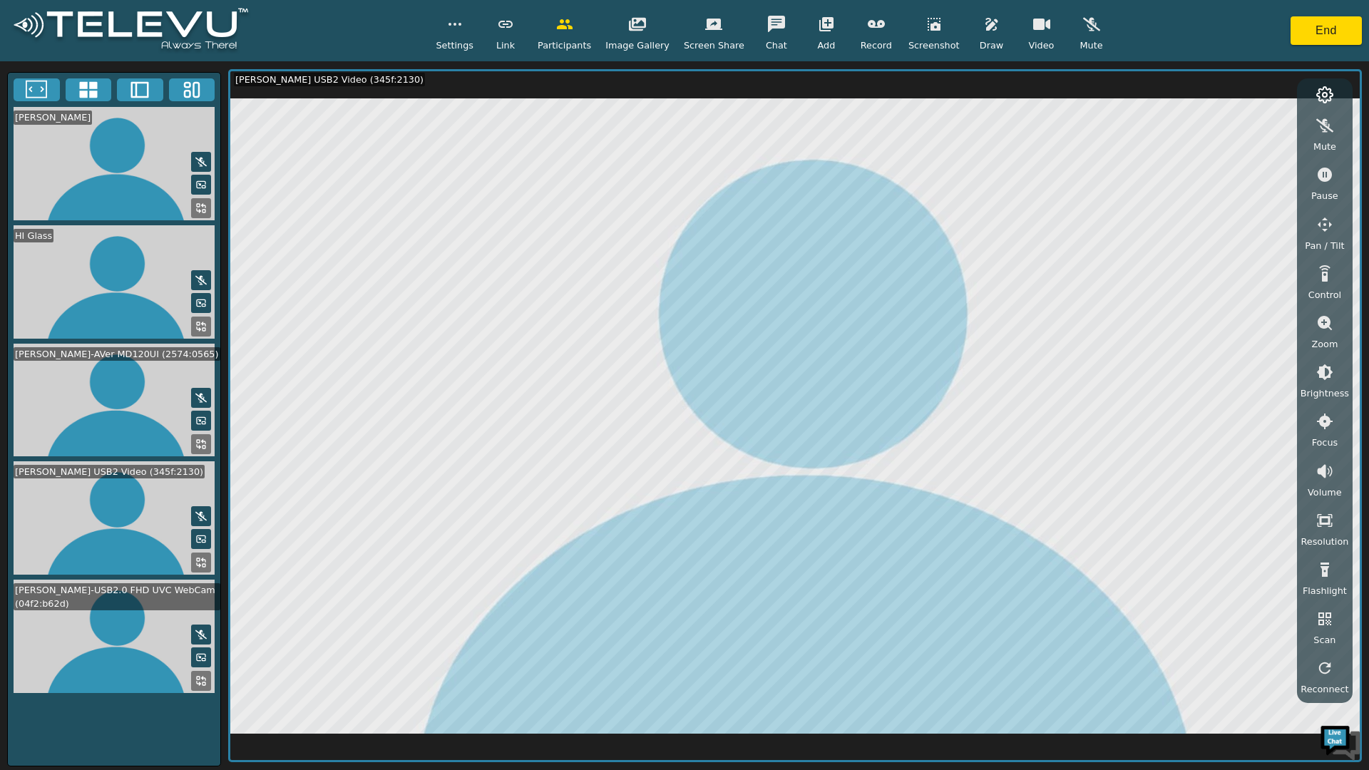
click at [123, 398] on video at bounding box center [114, 400] width 212 height 113
drag, startPoint x: 132, startPoint y: 505, endPoint x: 134, endPoint y: 493, distance: 13.0
click at [131, 505] on video at bounding box center [114, 517] width 212 height 113
click at [119, 371] on video at bounding box center [114, 400] width 212 height 113
click at [199, 443] on icon at bounding box center [200, 443] width 11 height 11
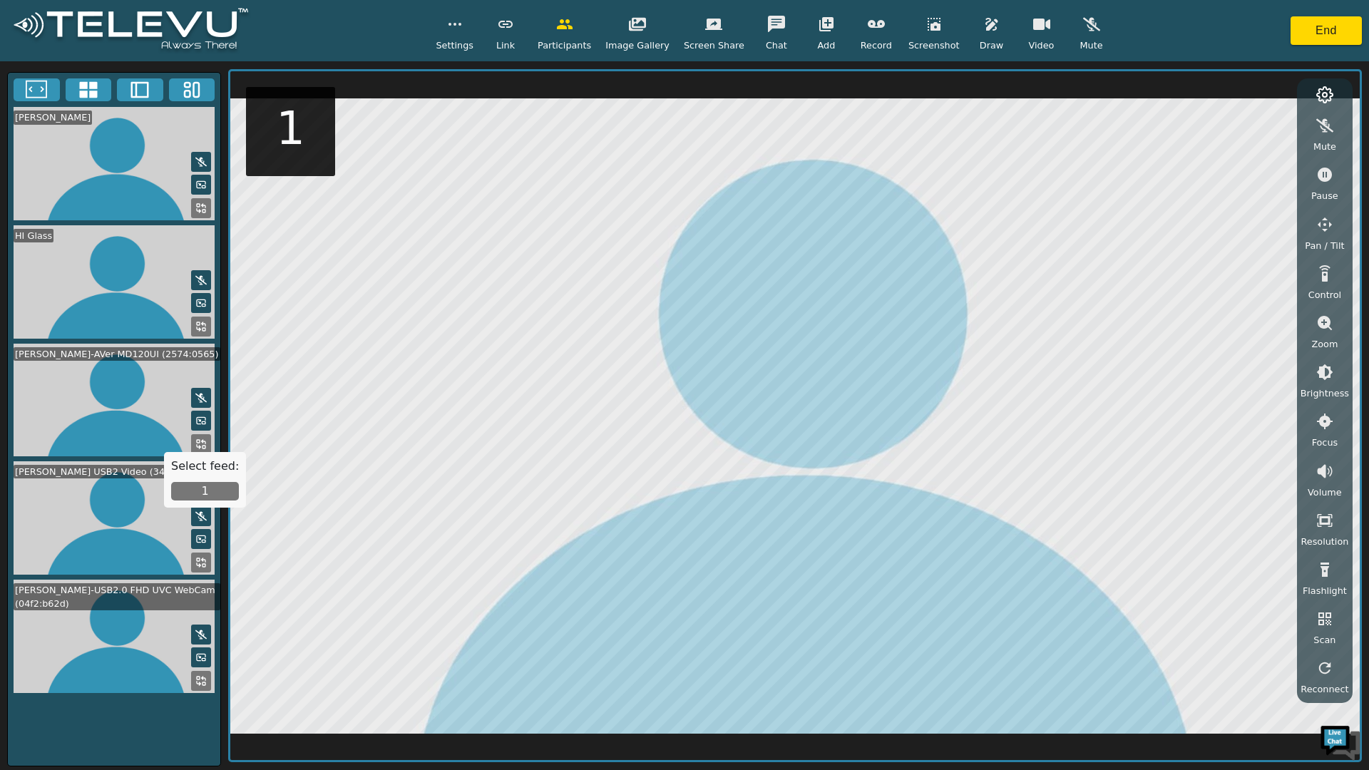
click at [196, 565] on icon at bounding box center [200, 562] width 11 height 11
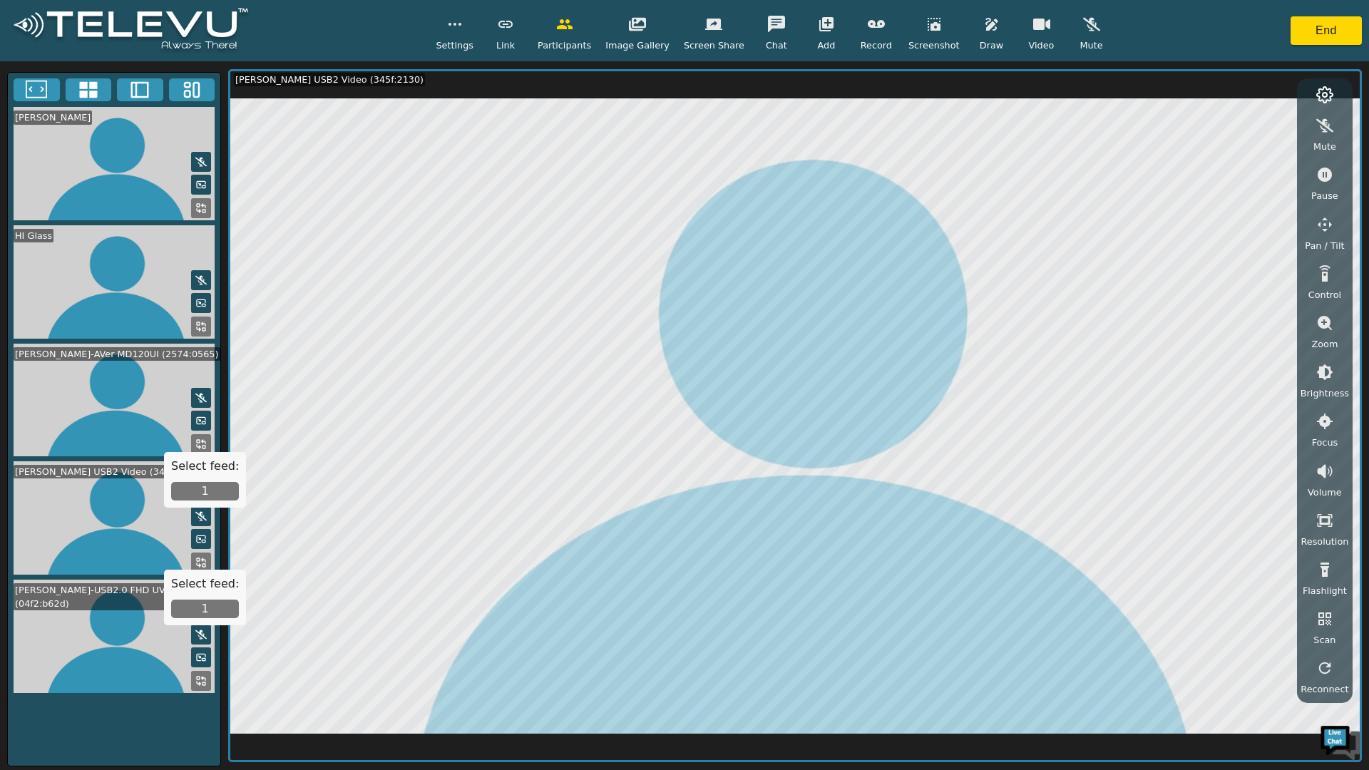
click at [200, 322] on icon at bounding box center [200, 326] width 11 height 11
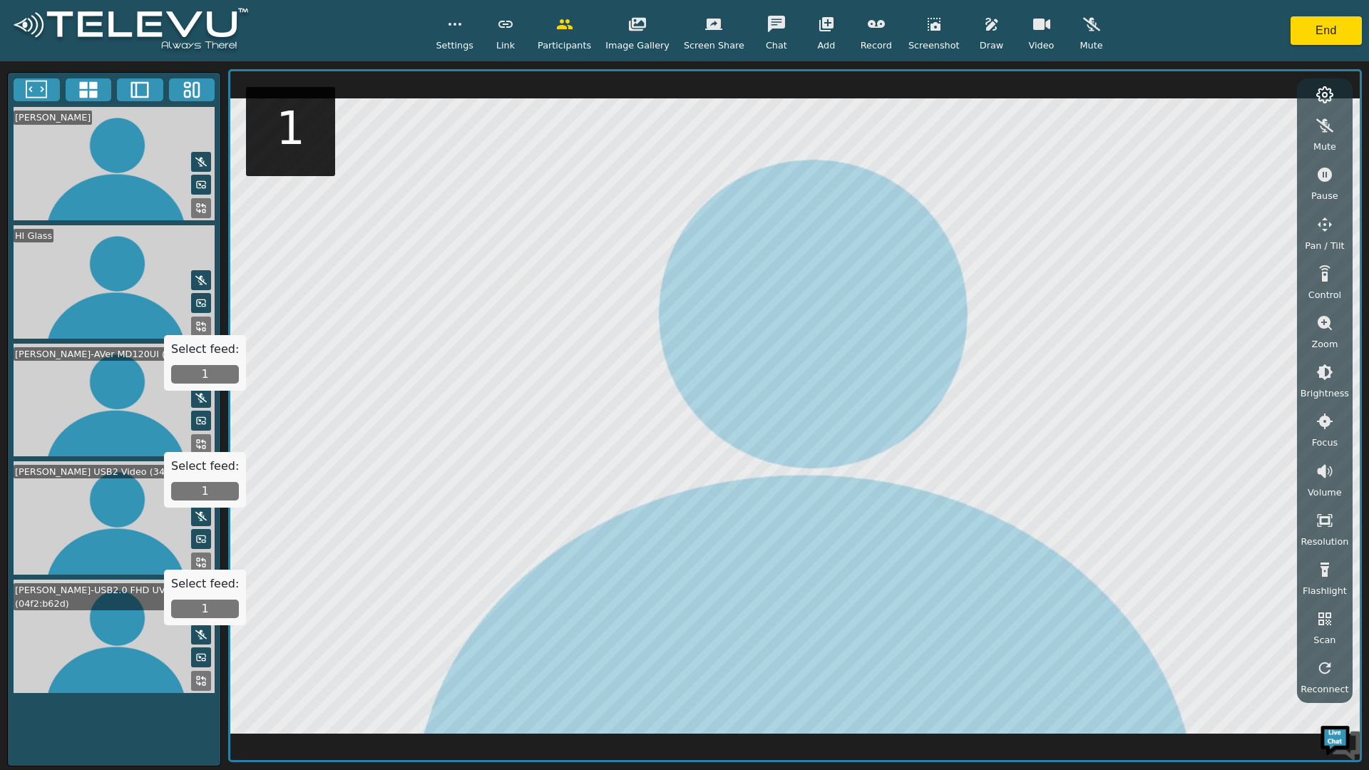
click at [205, 371] on button "1" at bounding box center [205, 374] width 68 height 19
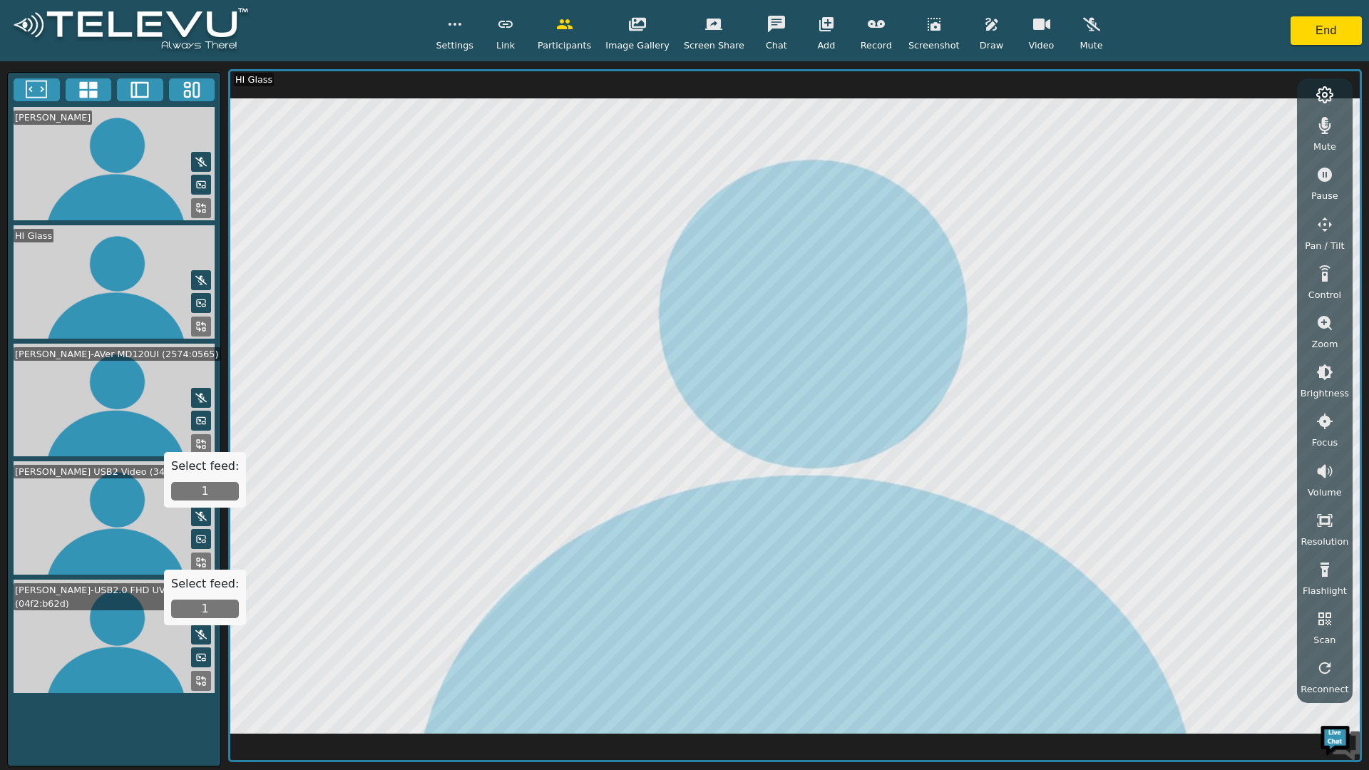
click at [76, 505] on video at bounding box center [114, 517] width 212 height 113
click at [191, 606] on button "1" at bounding box center [205, 608] width 68 height 19
click at [1327, 664] on icon "button" at bounding box center [1325, 668] width 12 height 12
click at [198, 488] on button "1" at bounding box center [205, 491] width 68 height 19
drag, startPoint x: 1323, startPoint y: 667, endPoint x: 1321, endPoint y: 611, distance: 56.3
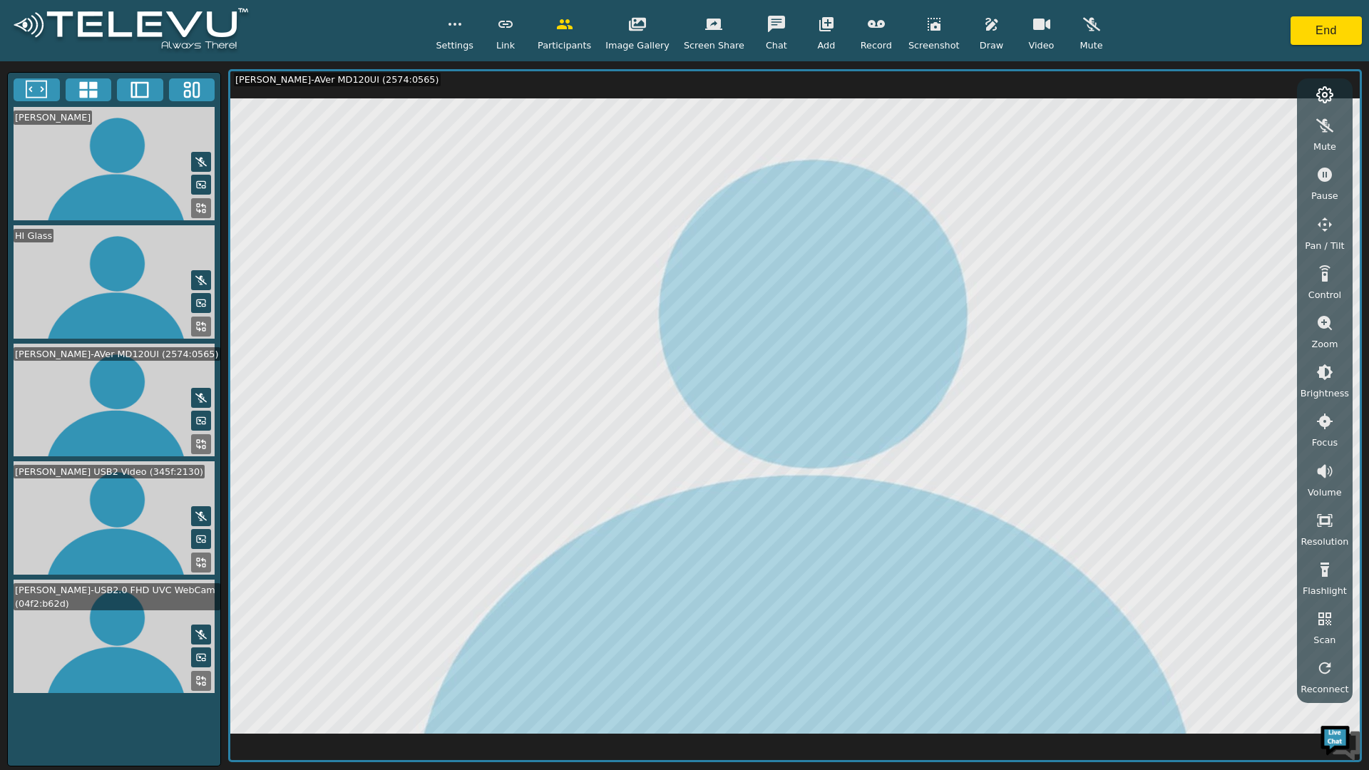
click at [1323, 666] on icon "button" at bounding box center [1325, 668] width 12 height 12
click at [1326, 520] on icon "button" at bounding box center [1324, 520] width 17 height 17
click at [1307, 642] on li "MD" at bounding box center [1321, 644] width 71 height 26
click at [1324, 661] on div at bounding box center [684, 385] width 1369 height 770
click at [1328, 666] on div at bounding box center [684, 385] width 1369 height 770
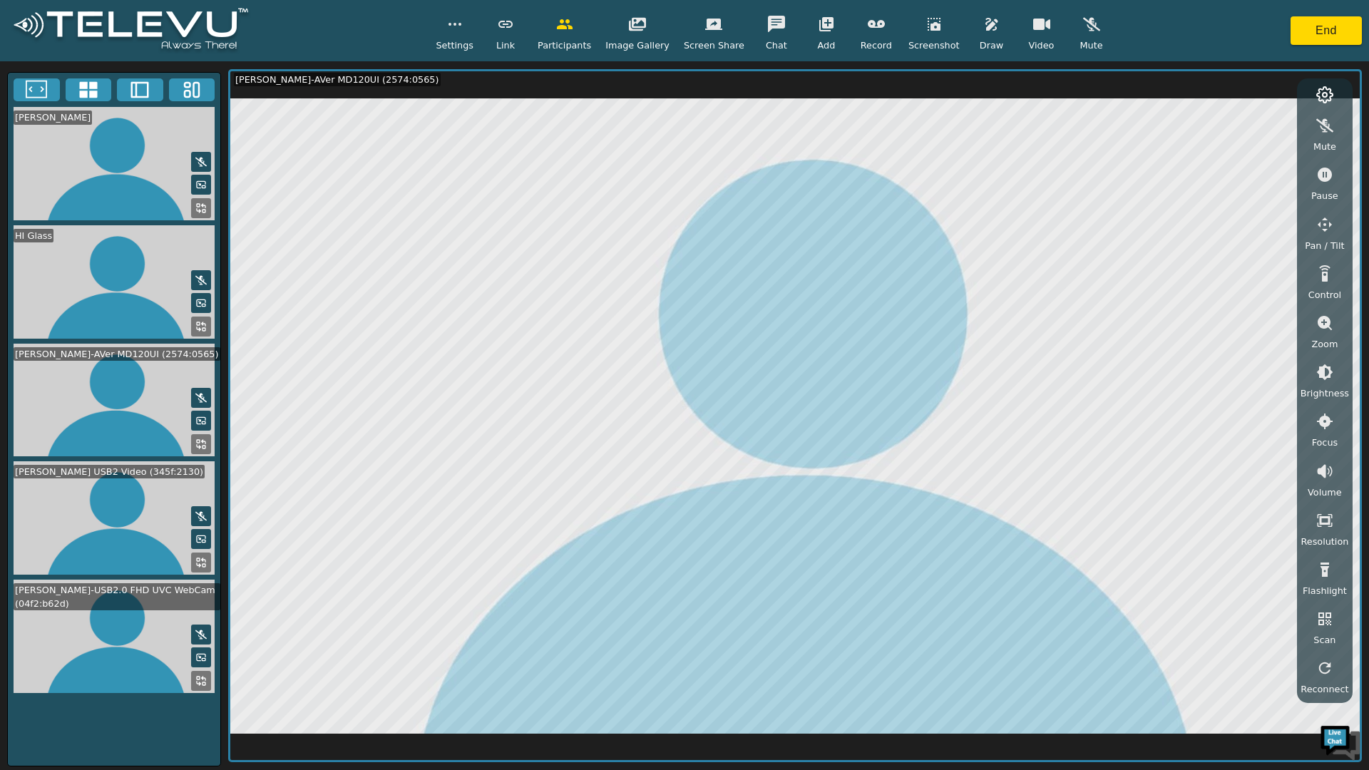
click at [200, 332] on icon at bounding box center [200, 326] width 11 height 11
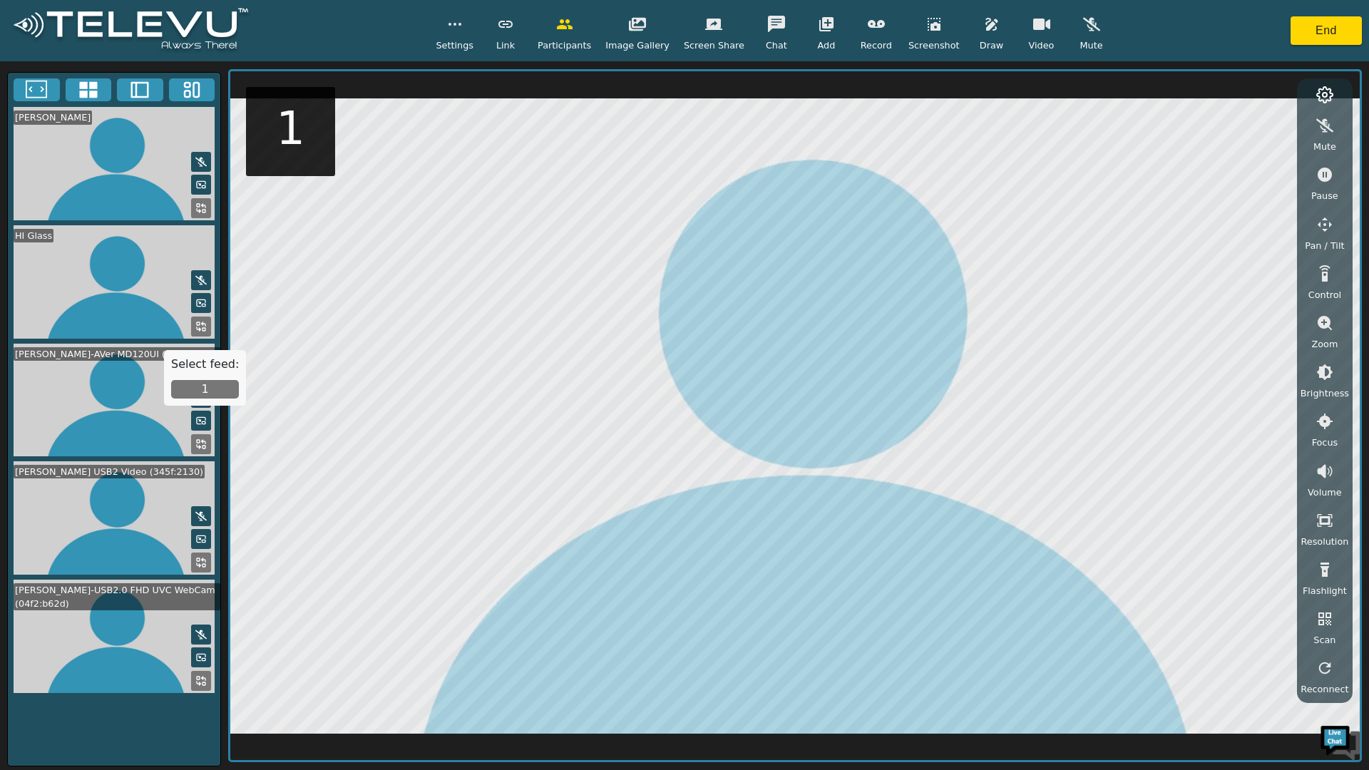
click at [224, 388] on button "1" at bounding box center [205, 389] width 68 height 19
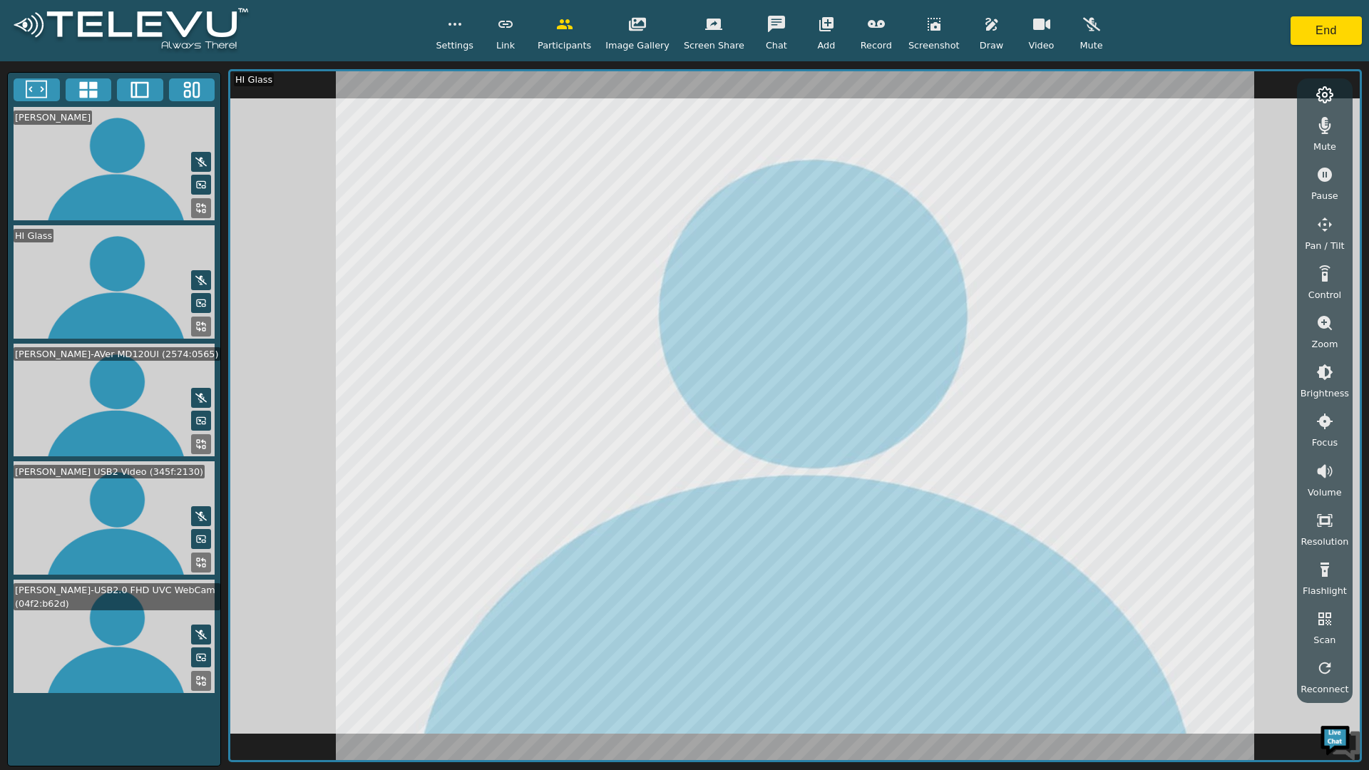
click at [1324, 29] on button "End" at bounding box center [1325, 30] width 71 height 29
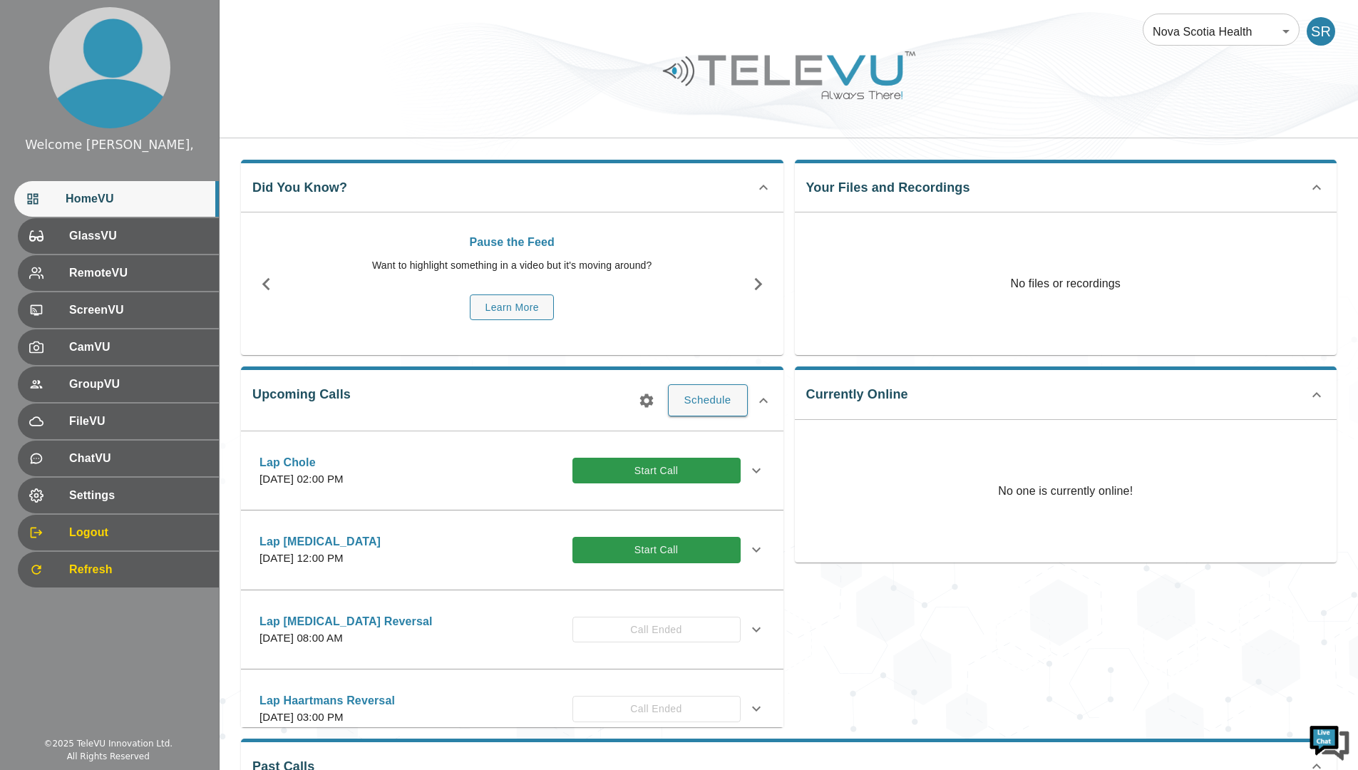
click at [604, 545] on button "Start Call" at bounding box center [656, 550] width 168 height 26
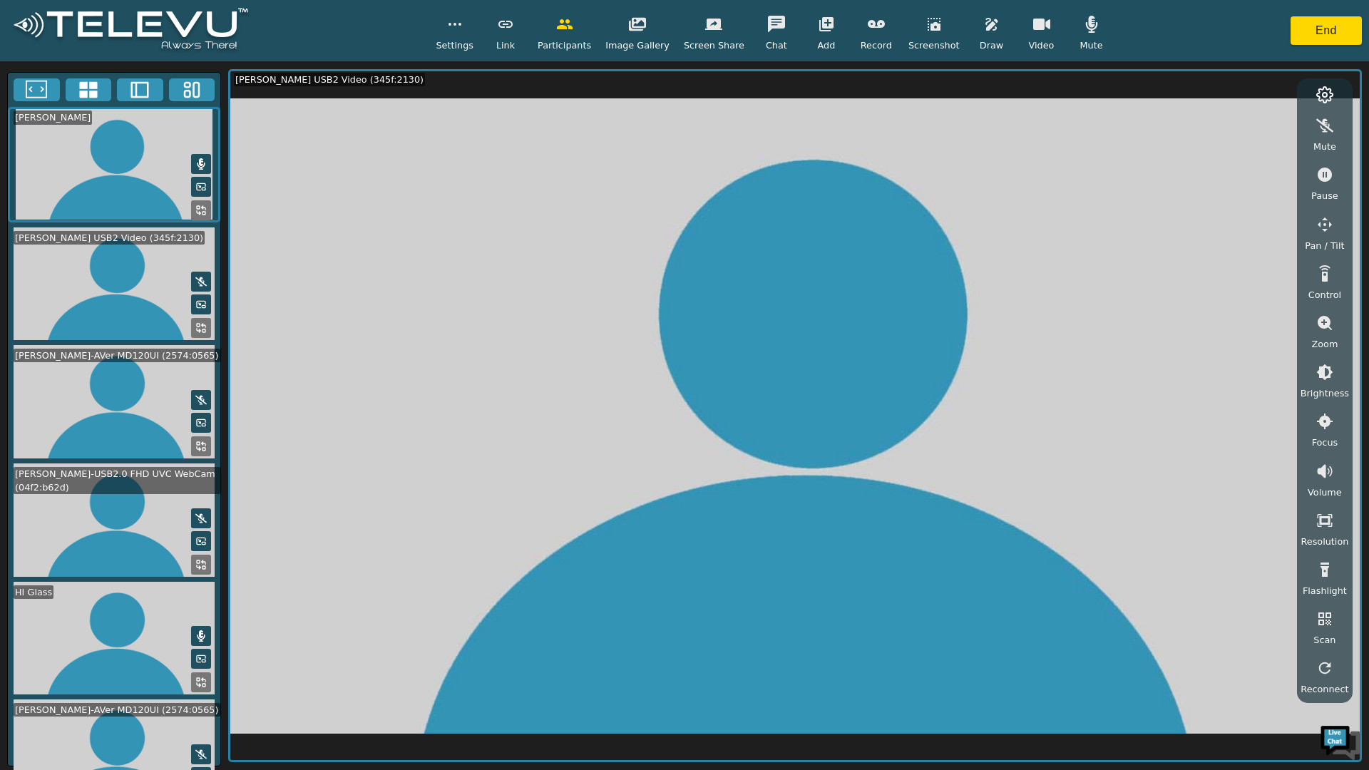
click at [196, 154] on button at bounding box center [201, 164] width 20 height 20
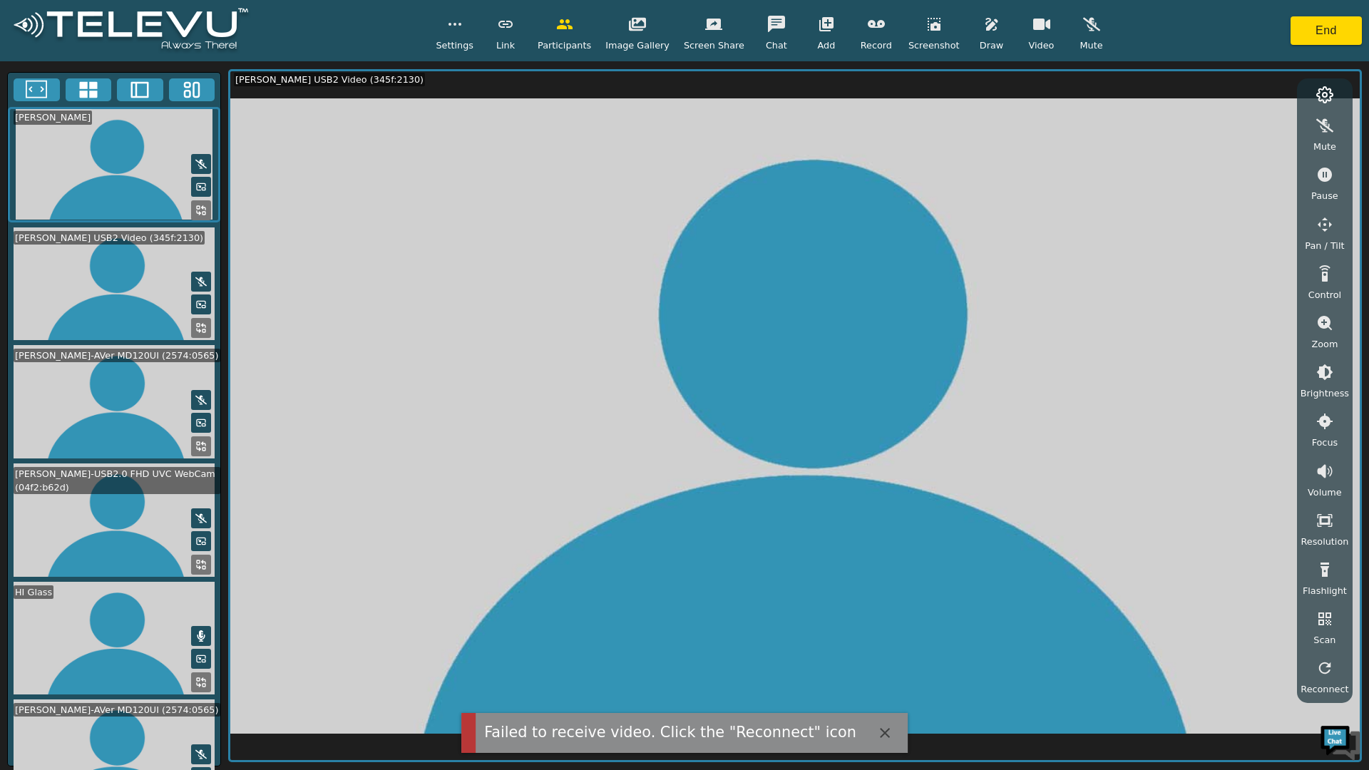
scroll to position [143, 0]
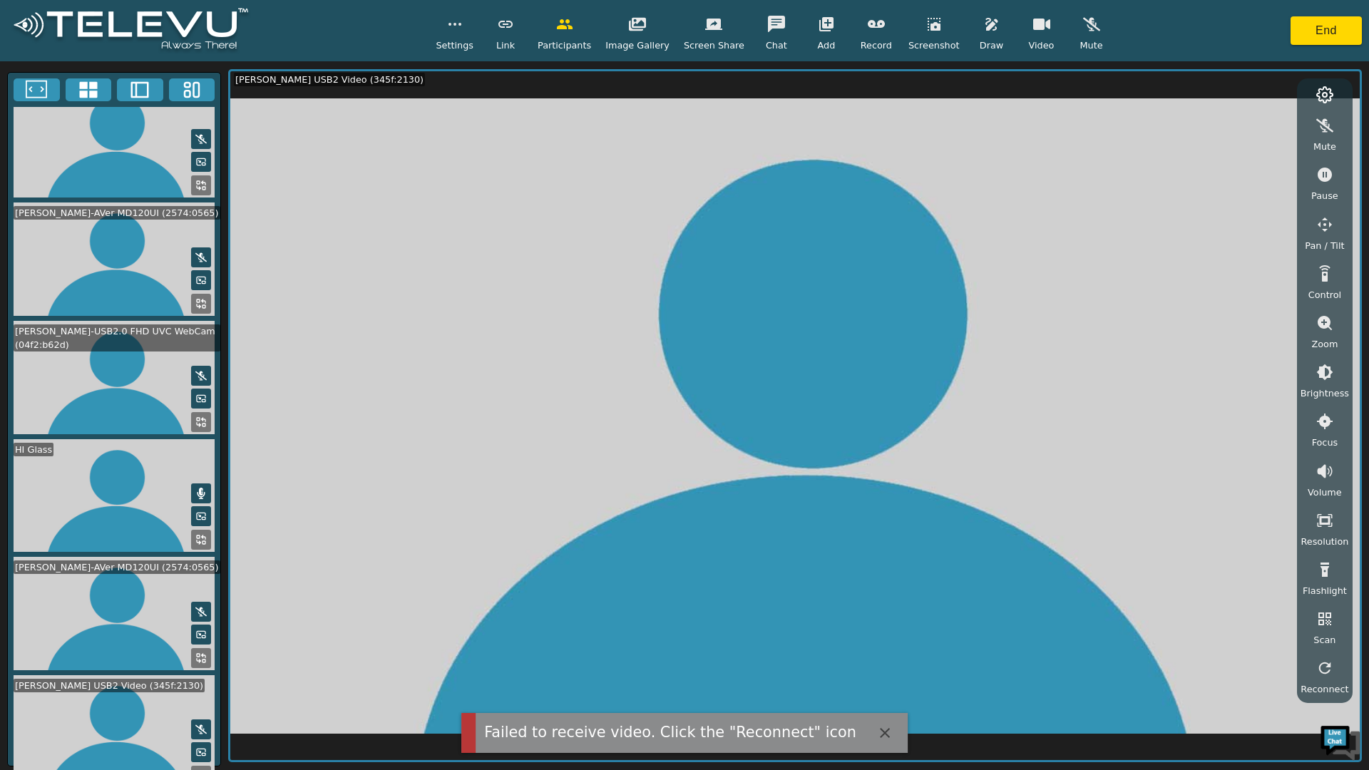
click at [197, 487] on button at bounding box center [201, 493] width 20 height 20
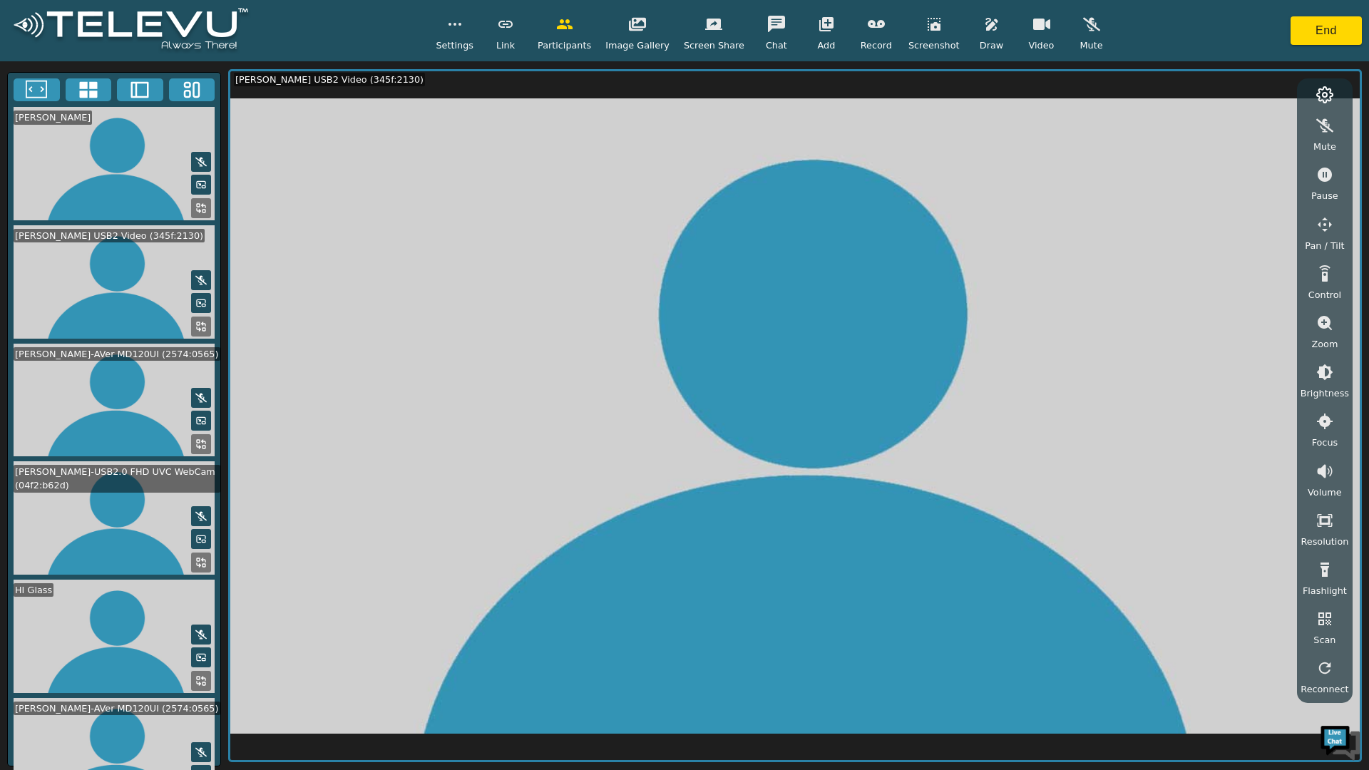
scroll to position [269, 0]
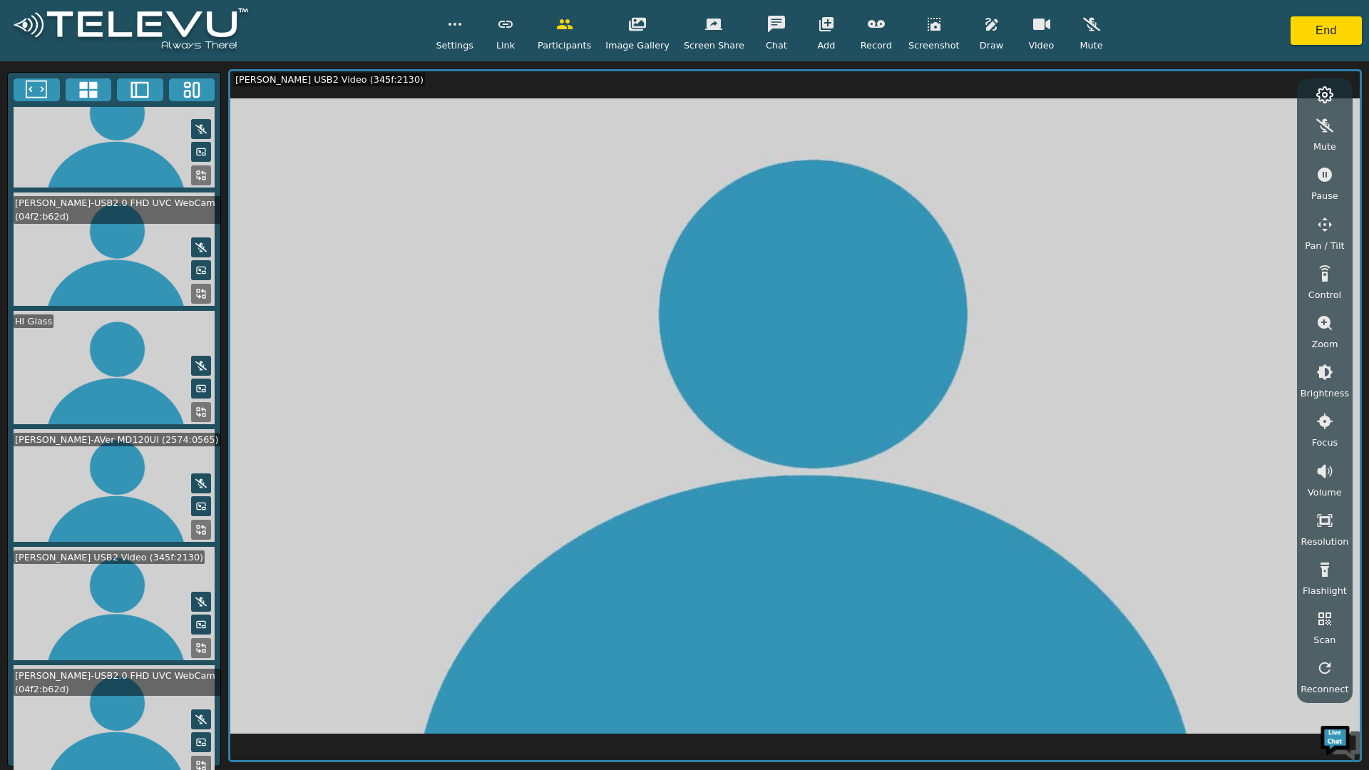
click at [195, 642] on icon at bounding box center [200, 647] width 11 height 11
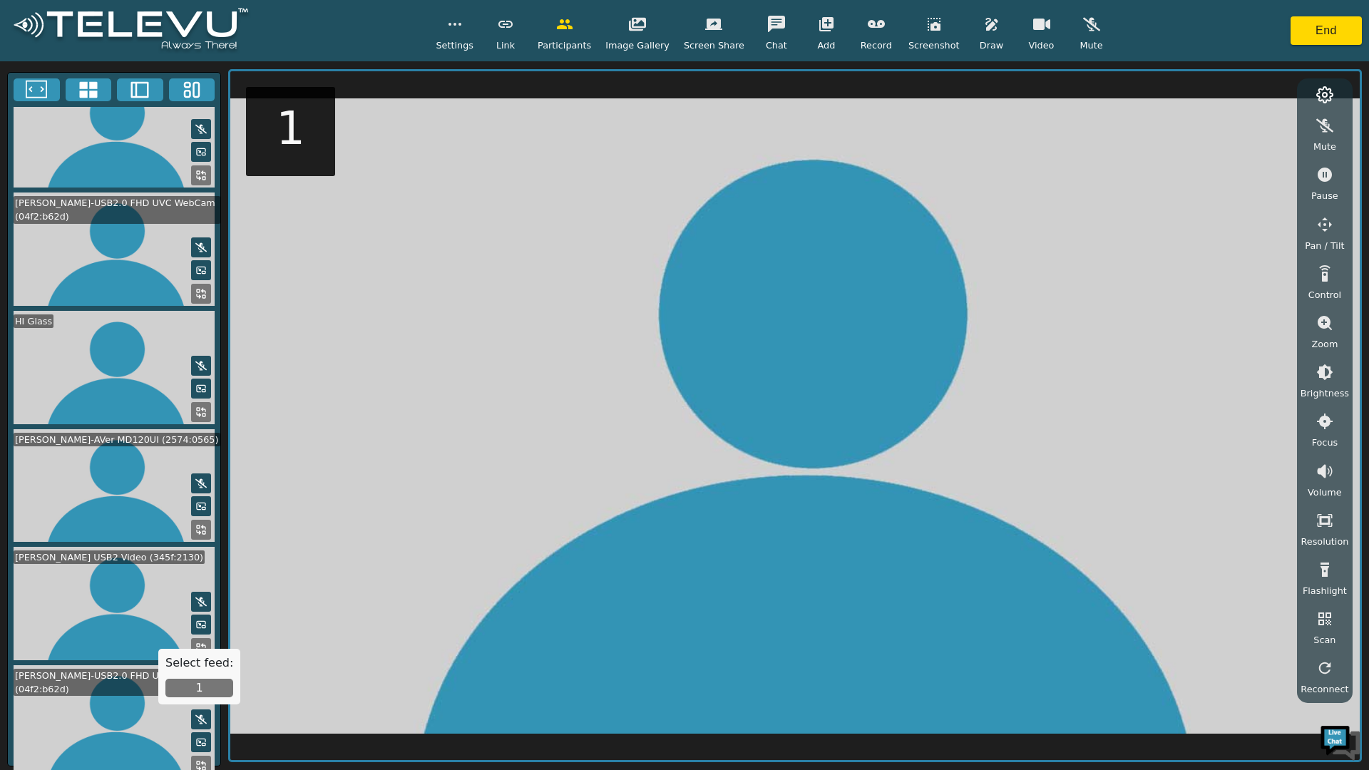
click at [187, 680] on button "1" at bounding box center [199, 688] width 68 height 19
